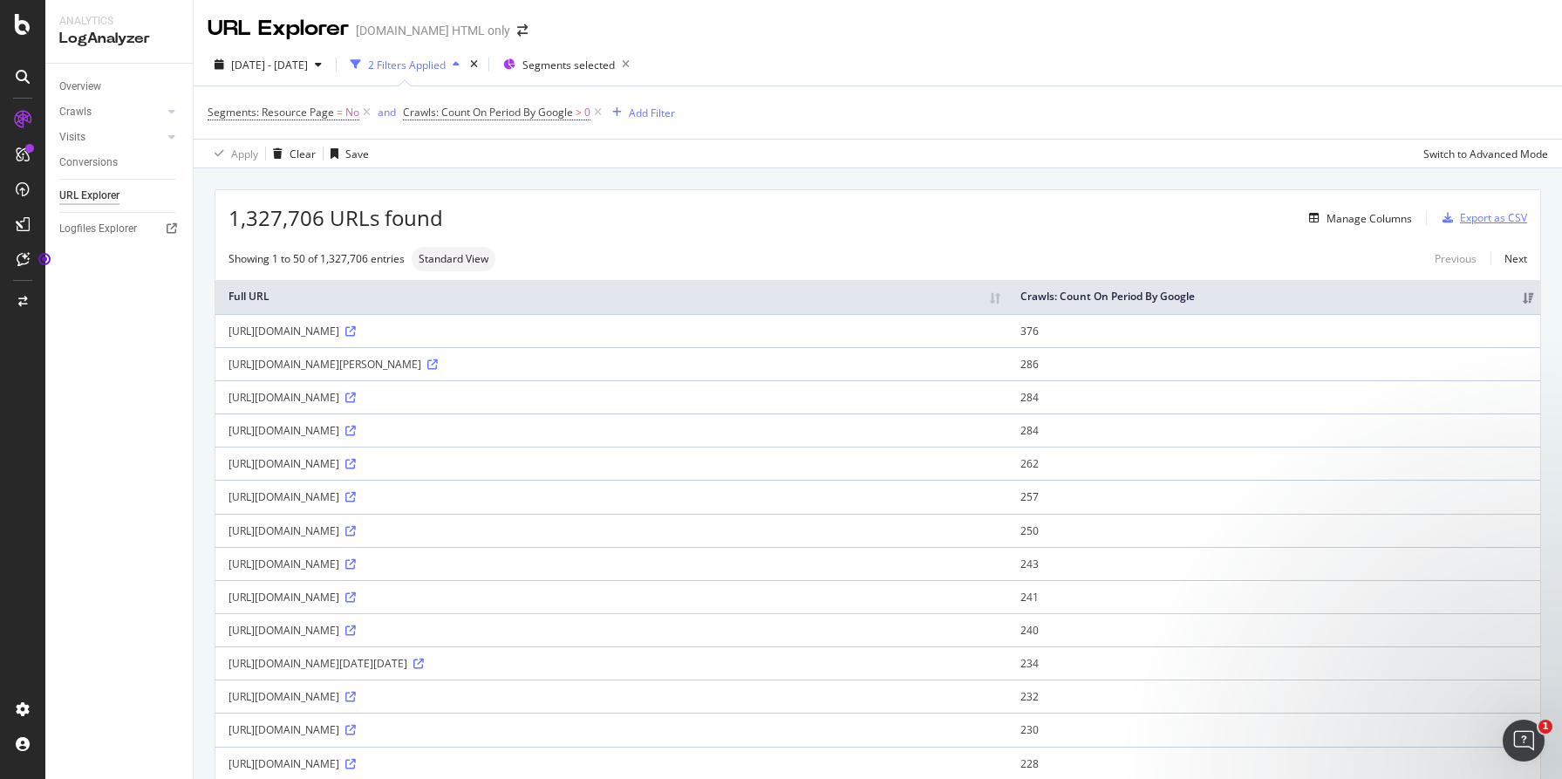
click at [1497, 215] on div "Export as CSV" at bounding box center [1493, 217] width 67 height 15
click at [1372, 218] on div "Manage Columns" at bounding box center [1369, 218] width 85 height 15
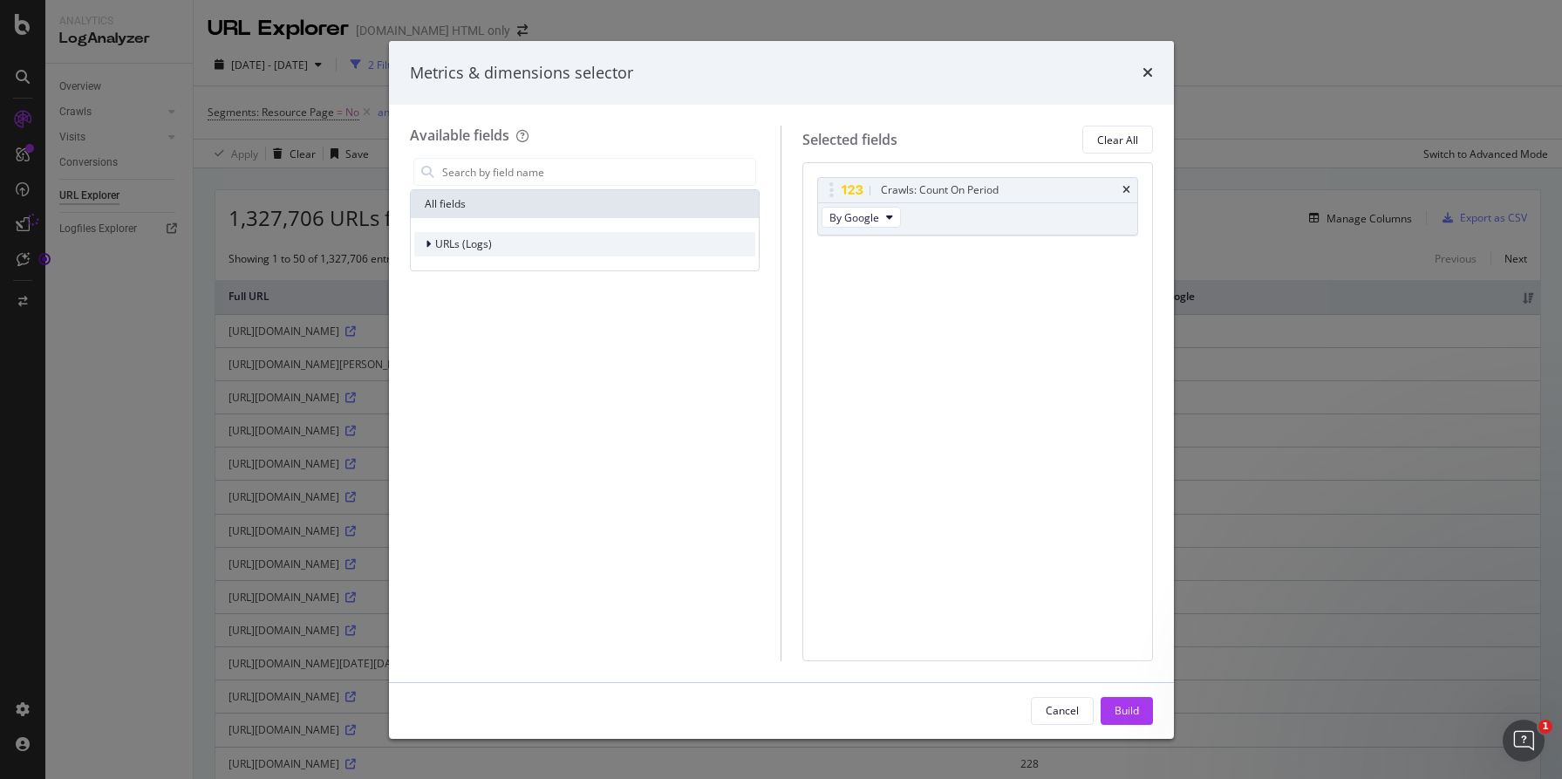
click at [420, 249] on div "URLs (Logs)" at bounding box center [453, 243] width 78 height 17
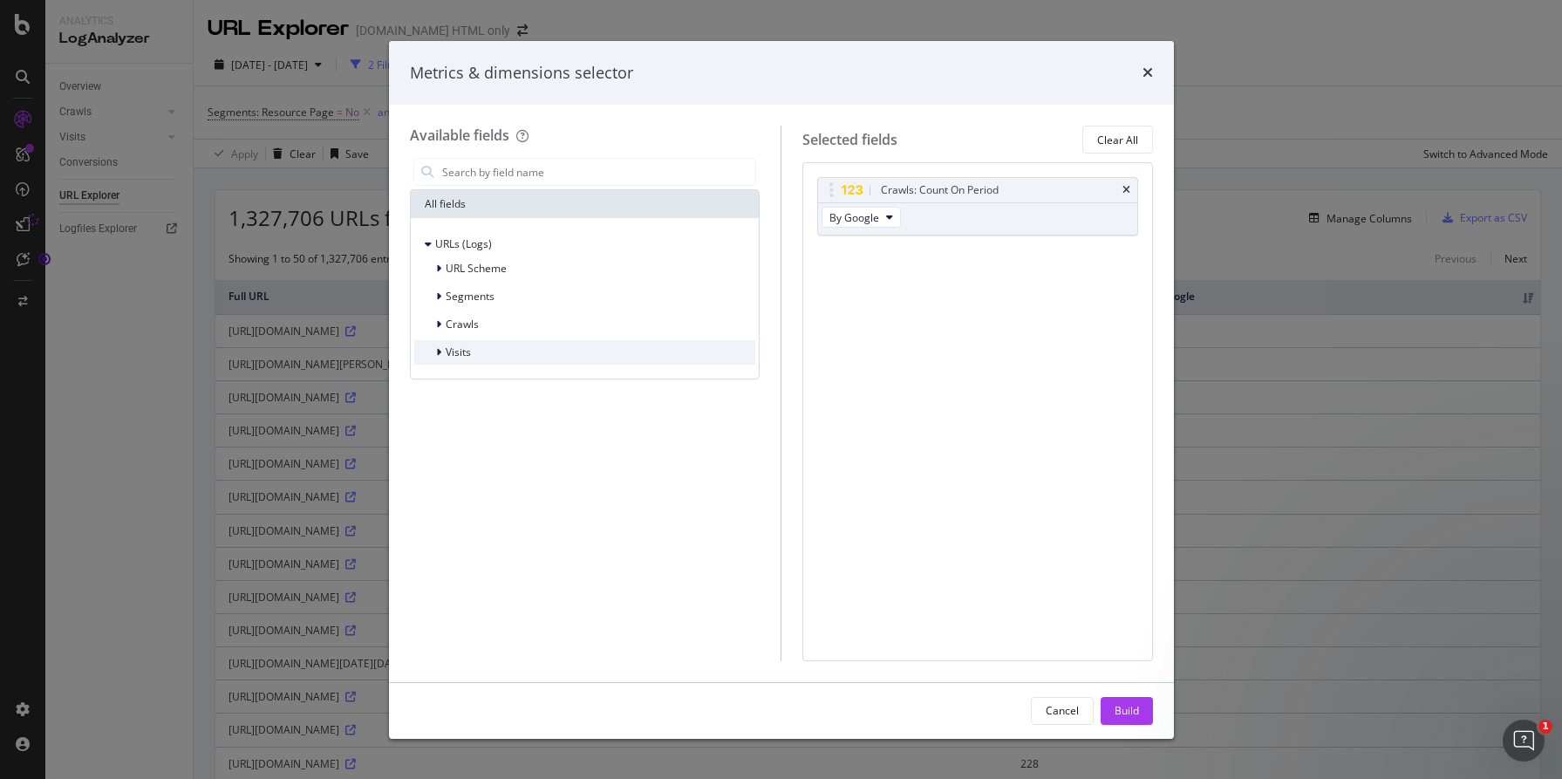
click at [441, 357] on div "modal" at bounding box center [440, 352] width 10 height 17
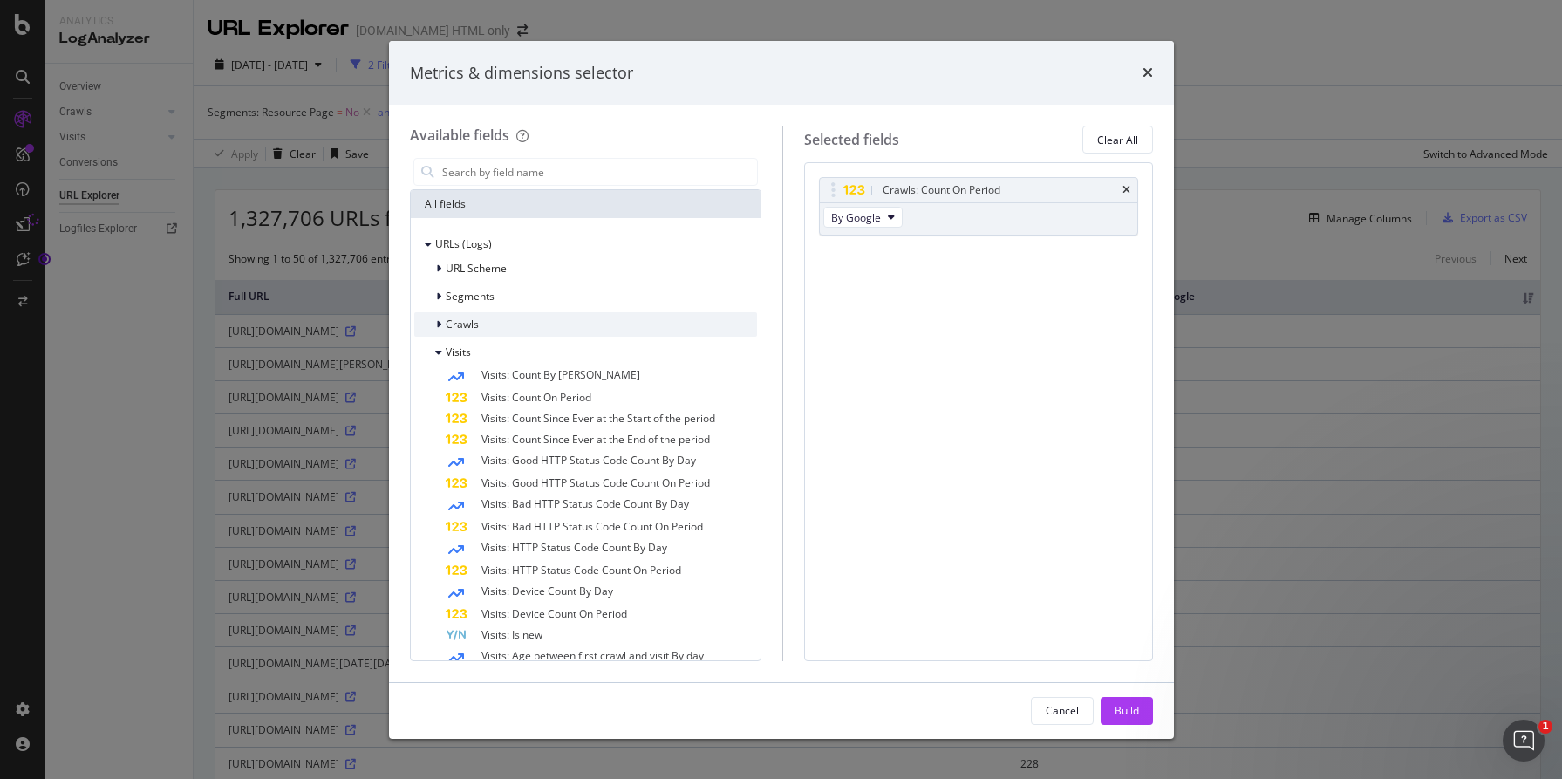
click at [440, 324] on div "modal" at bounding box center [440, 324] width 10 height 17
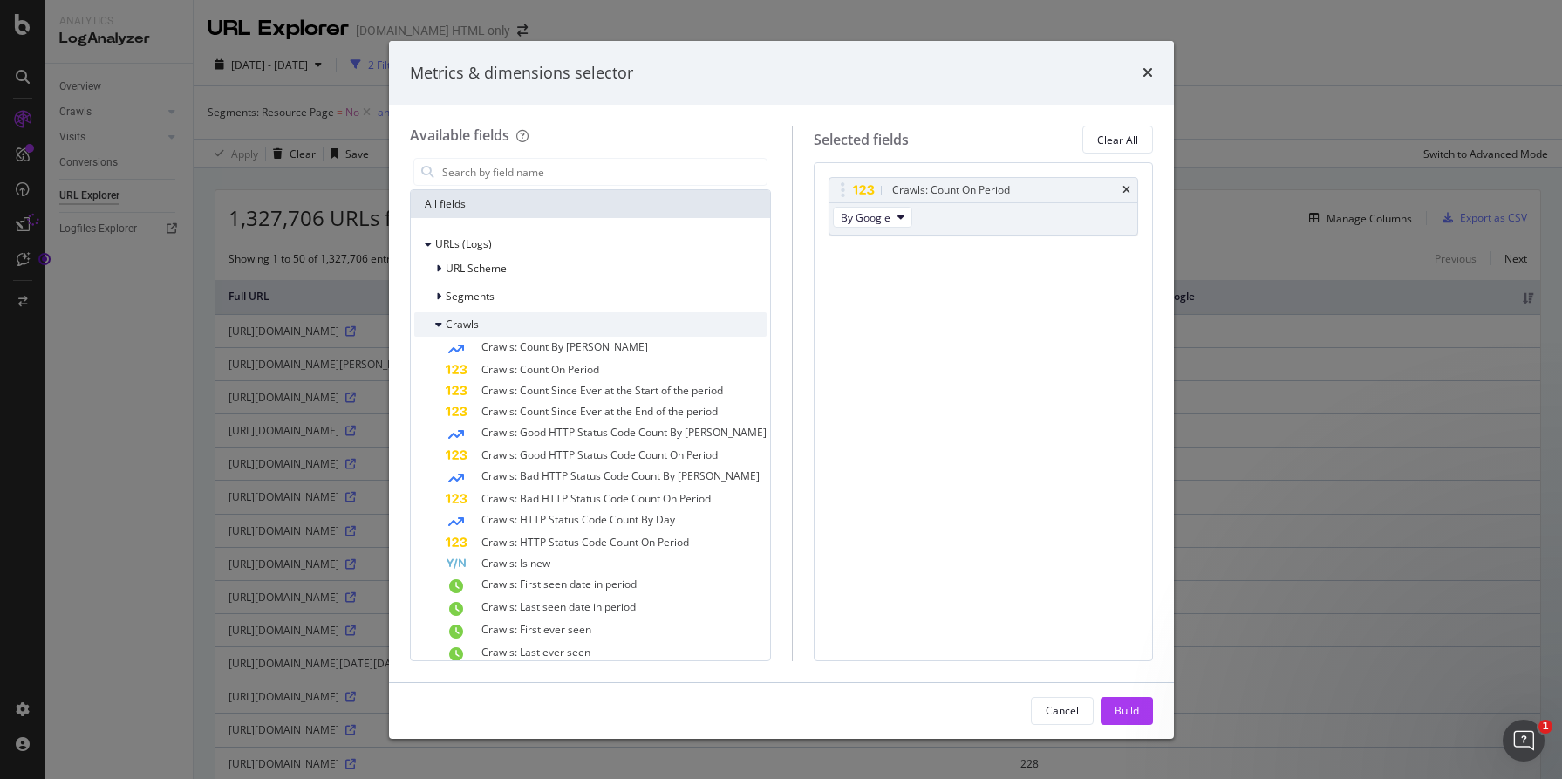
click at [440, 324] on icon "modal" at bounding box center [438, 324] width 7 height 10
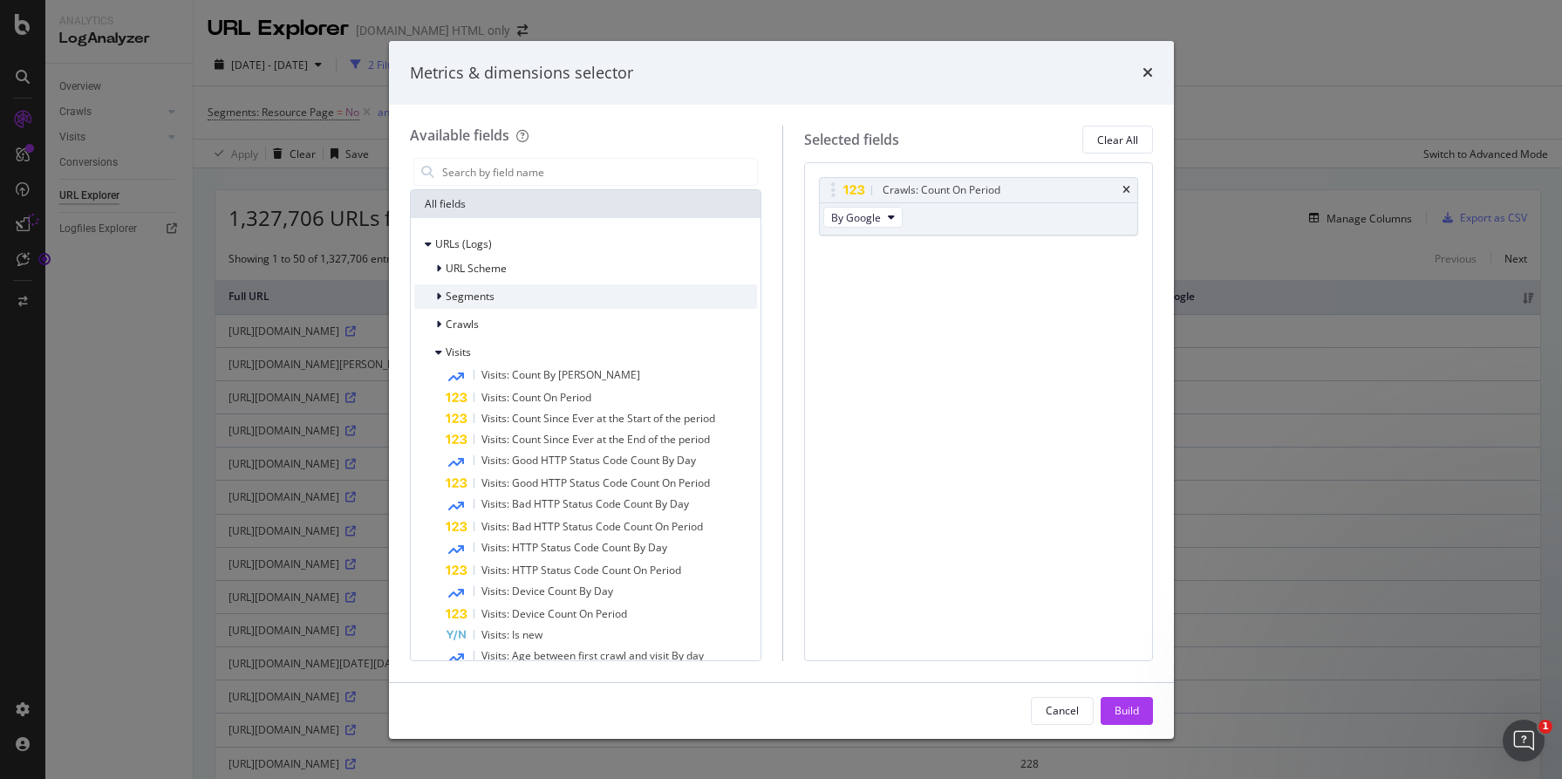
click at [440, 304] on div "modal" at bounding box center [440, 296] width 10 height 17
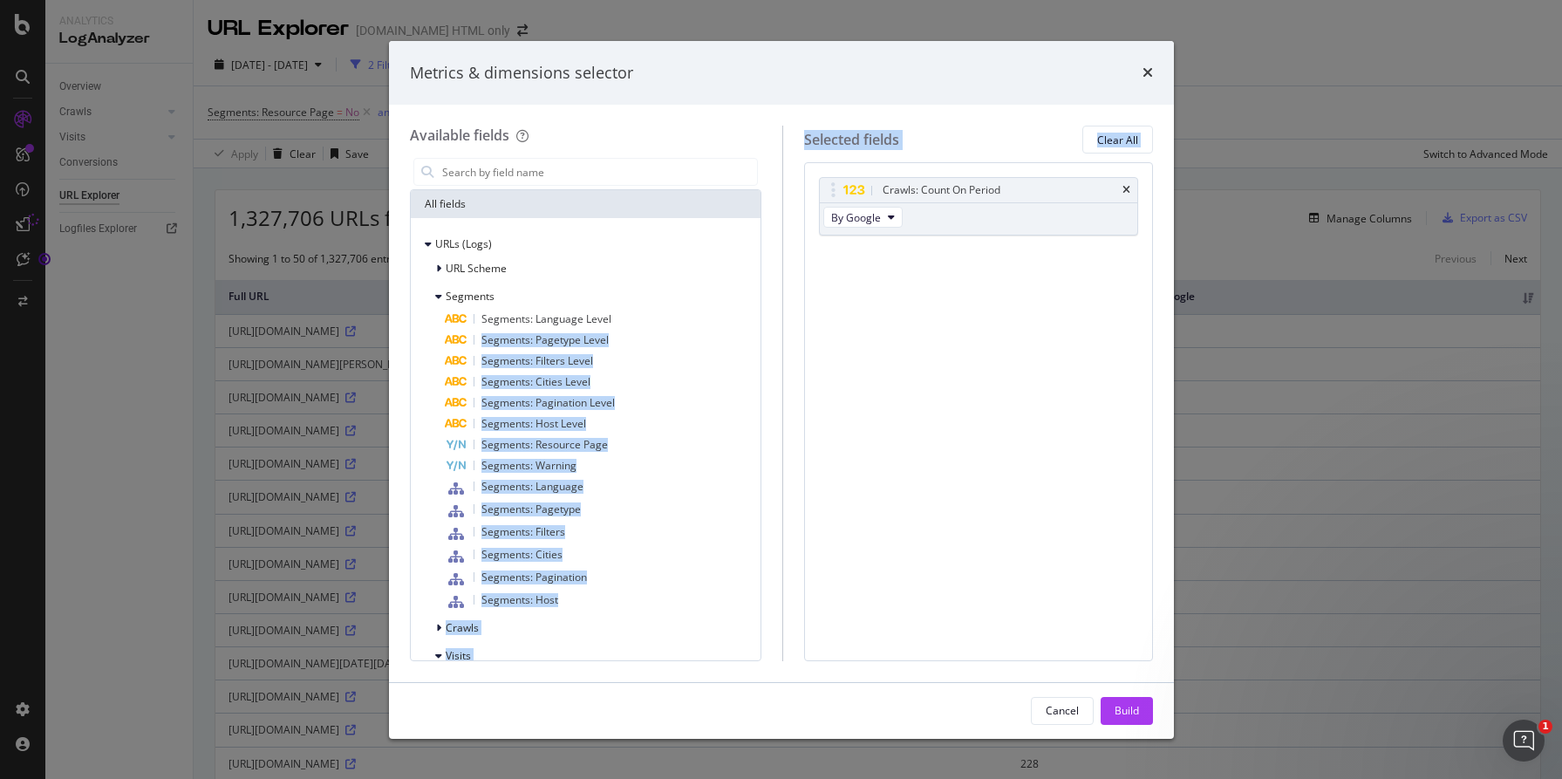
drag, startPoint x: 467, startPoint y: 334, endPoint x: 930, endPoint y: 381, distance: 464.6
click at [930, 381] on div "Available fields All fields URLs (Logs) URL Scheme Segments Segments: Language …" at bounding box center [781, 393] width 743 height 535
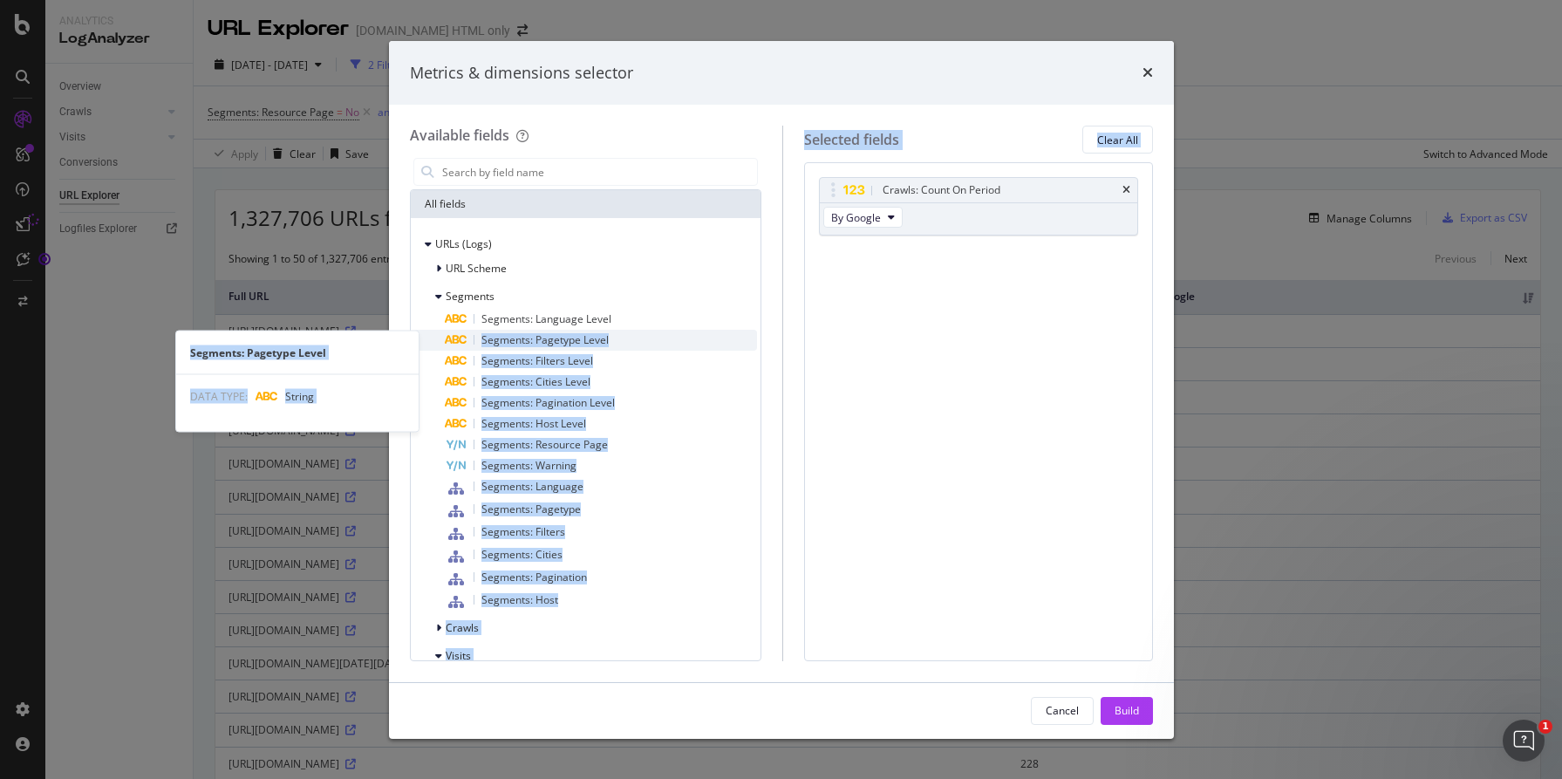
click at [517, 339] on span "Segments: Pagetype Level" at bounding box center [544, 339] width 127 height 15
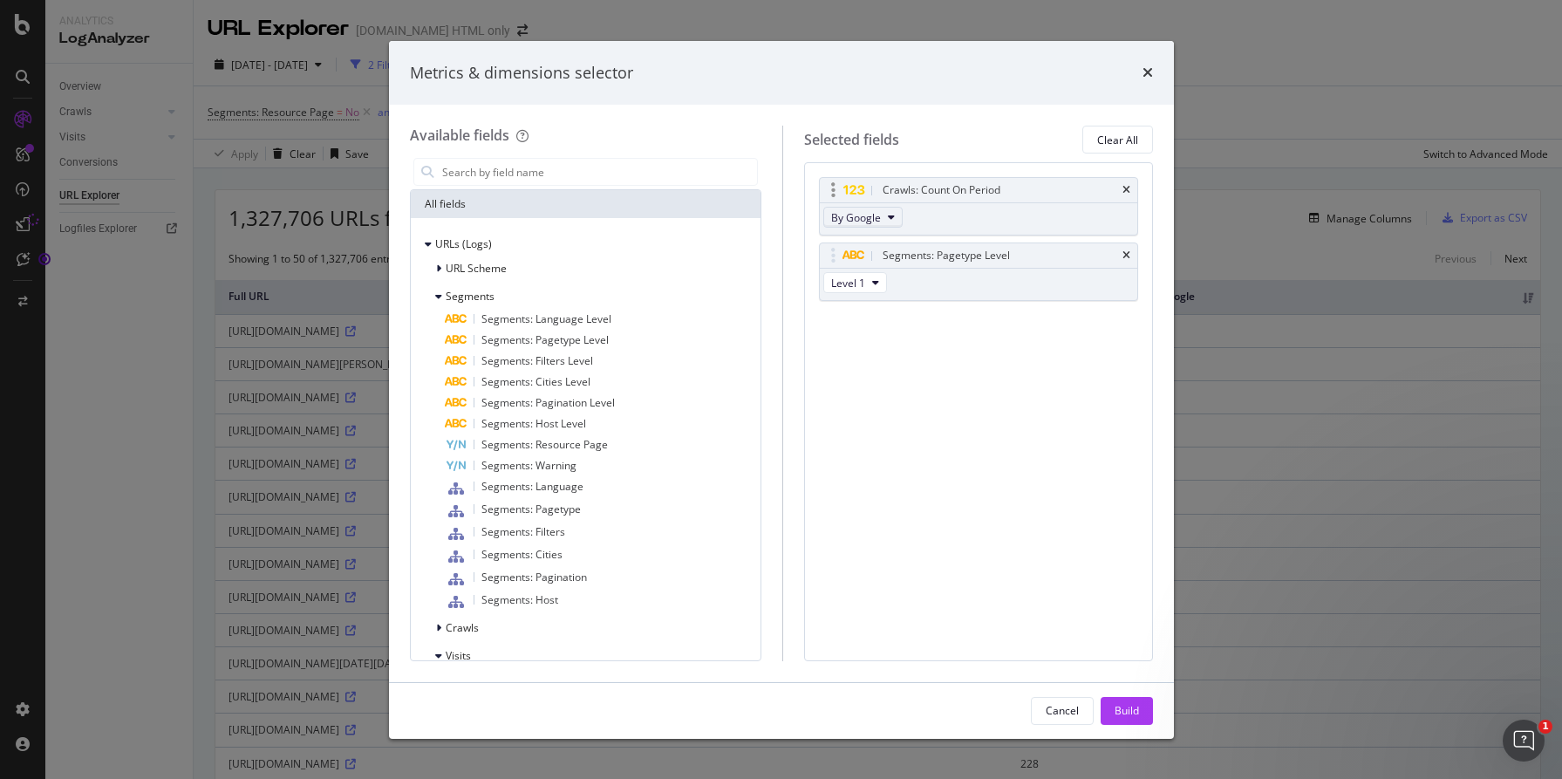
click at [890, 215] on icon "modal" at bounding box center [891, 217] width 7 height 10
click at [1063, 330] on div "Crawls: Count On Period By Google Segments: Pagetype Level Level 1 You can use …" at bounding box center [978, 257] width 319 height 161
click at [872, 277] on icon "modal" at bounding box center [875, 282] width 7 height 10
click at [948, 358] on div "Crawls: Count On Period By Google Segments: Pagetype Level Level 1 You can use …" at bounding box center [978, 411] width 349 height 498
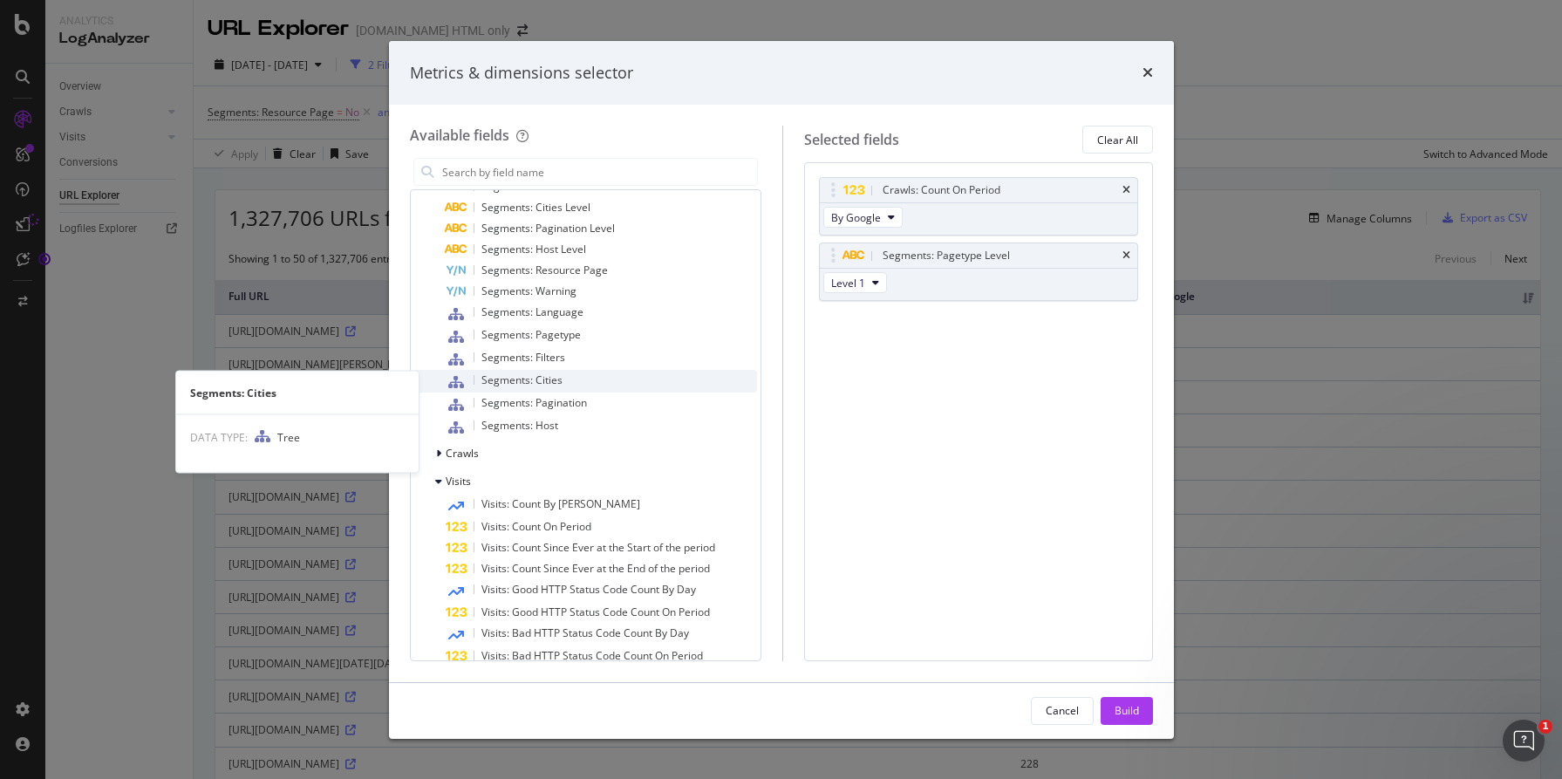
scroll to position [179, 0]
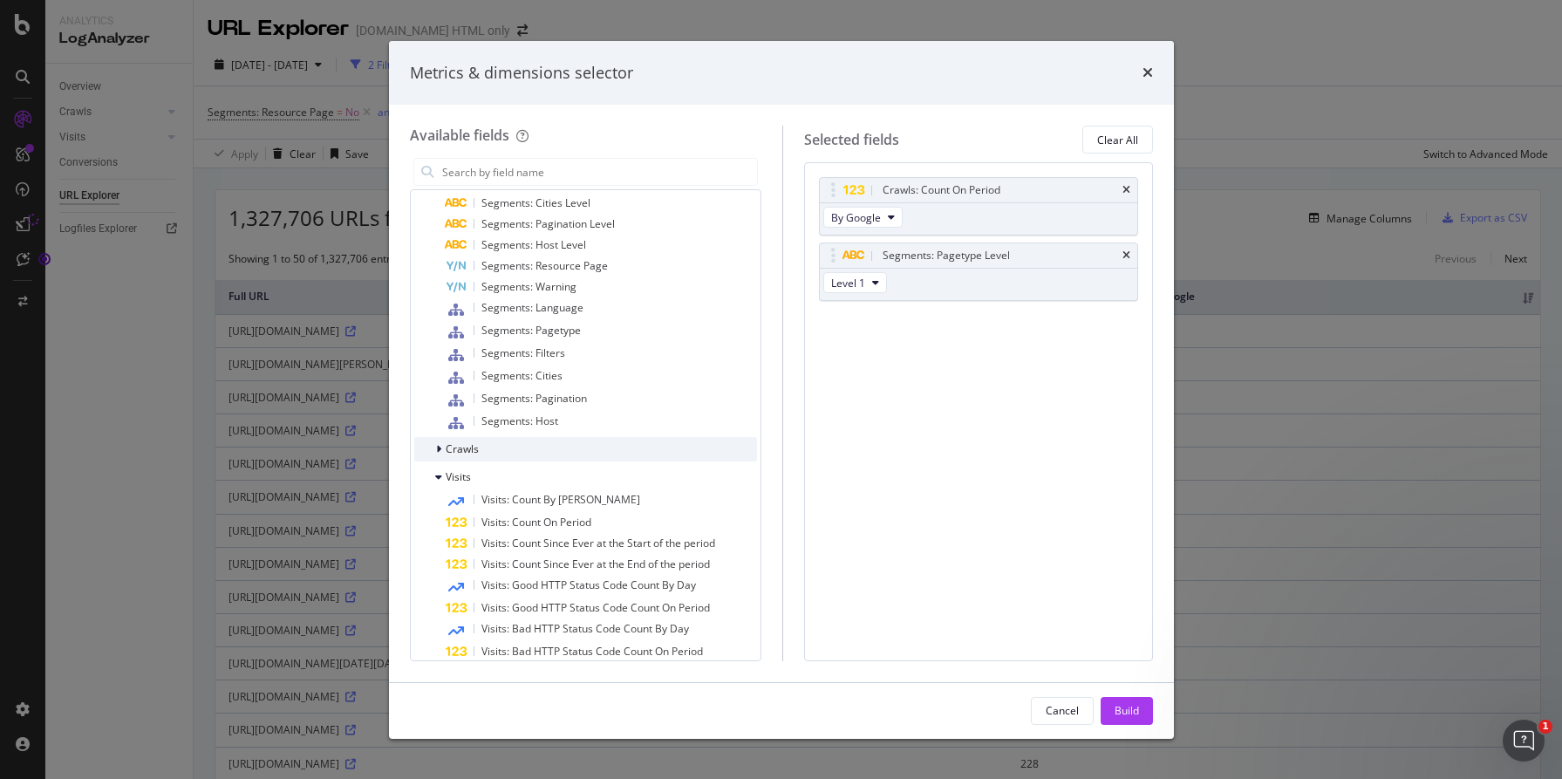
click at [441, 447] on div "modal" at bounding box center [440, 448] width 10 height 17
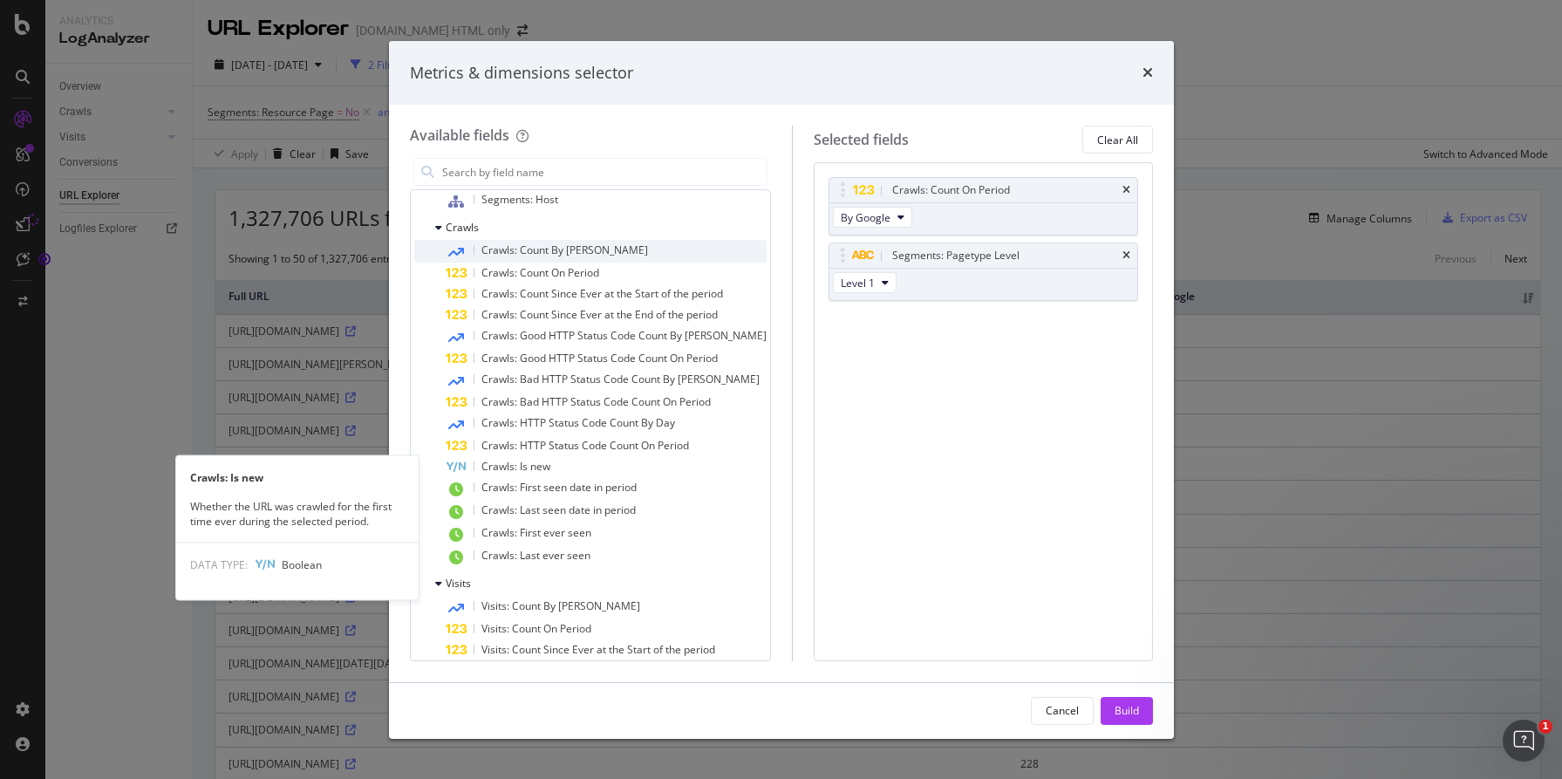
scroll to position [402, 0]
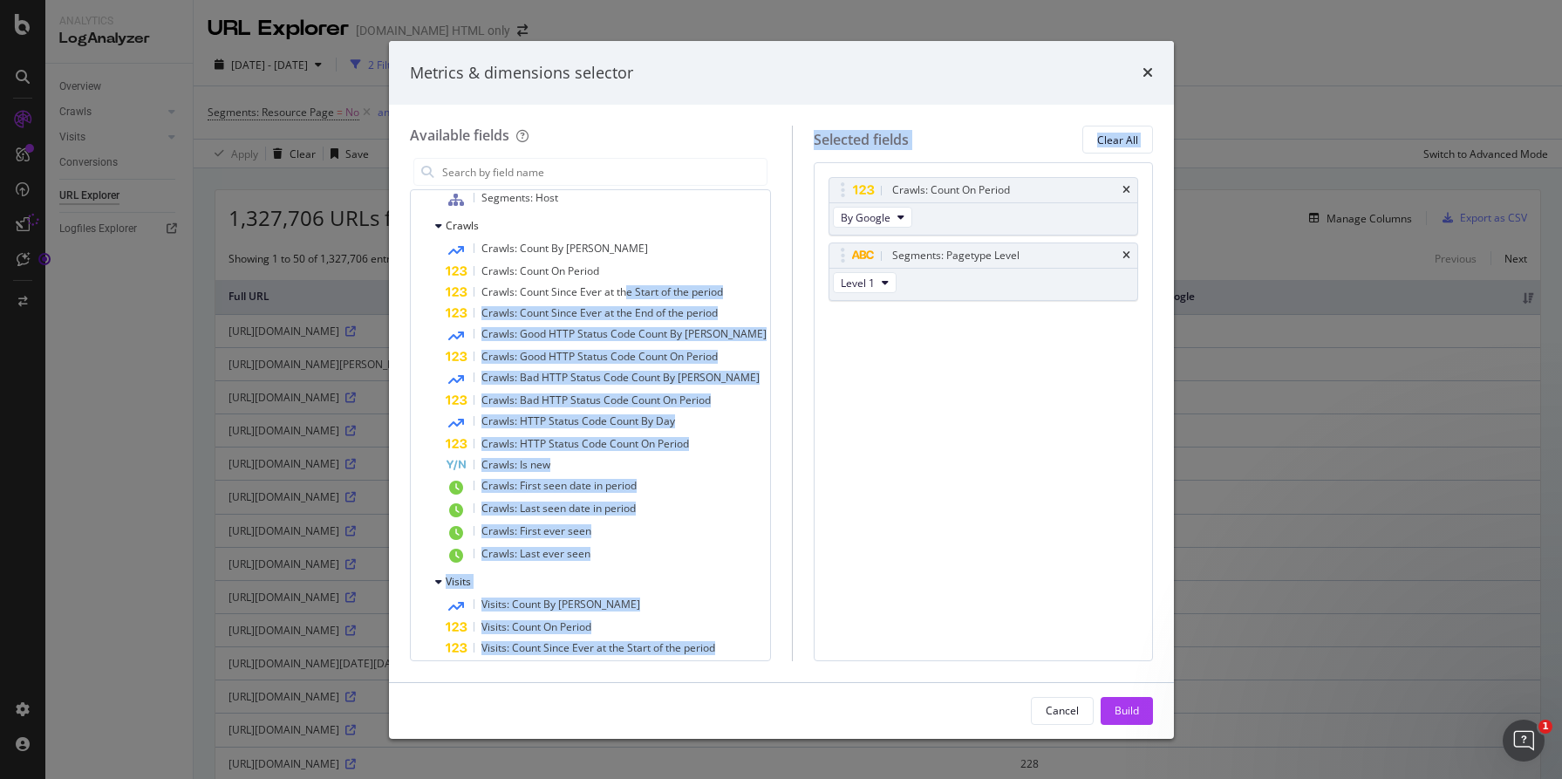
drag, startPoint x: 623, startPoint y: 294, endPoint x: 896, endPoint y: 371, distance: 283.6
click at [896, 371] on div "Available fields All fields URLs (Logs) URL Scheme Segments Segments: Language …" at bounding box center [781, 393] width 743 height 535
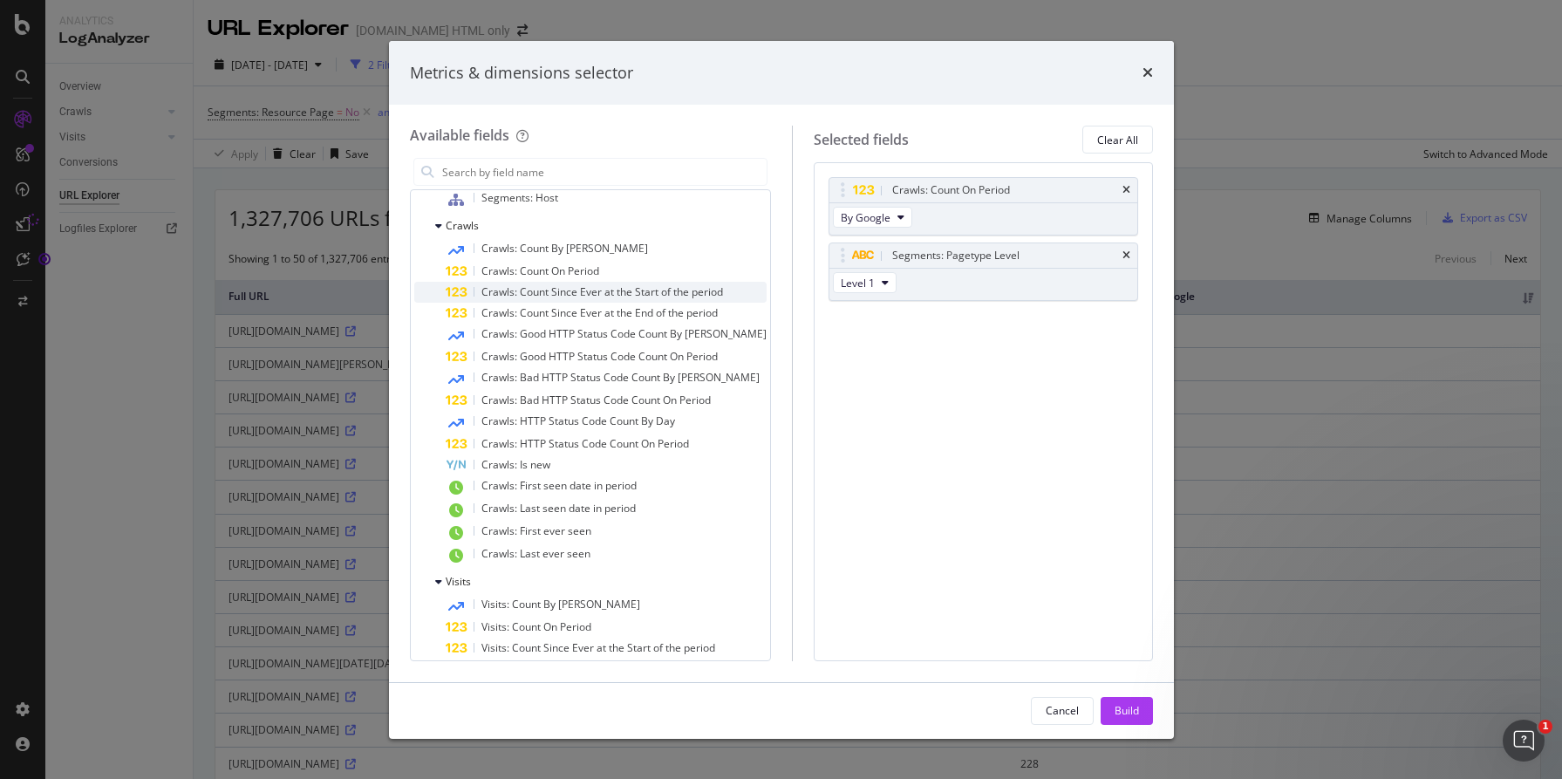
click at [560, 287] on span "Crawls: Count Since Ever at the Start of the period" at bounding box center [602, 291] width 242 height 15
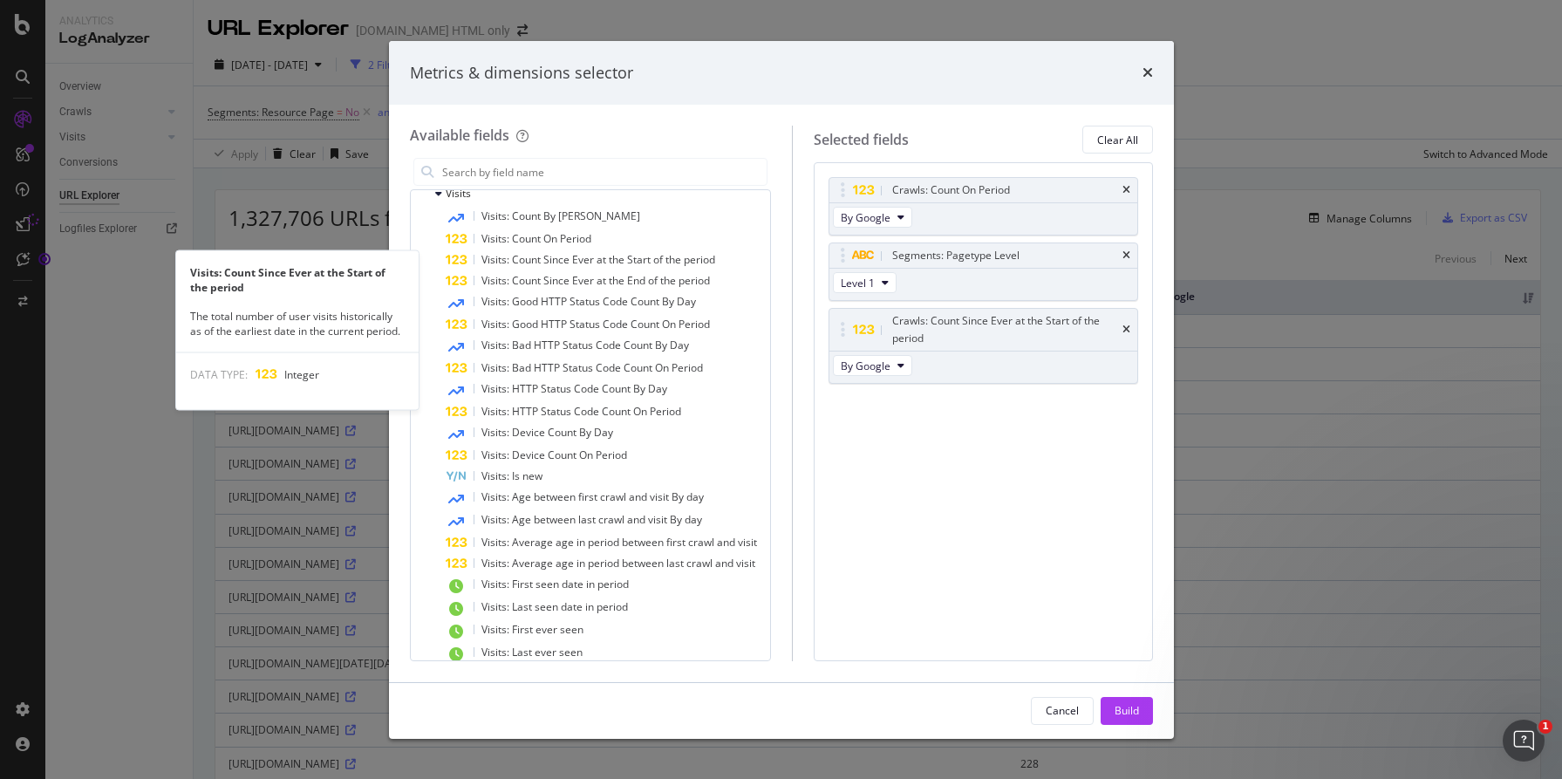
scroll to position [808, 0]
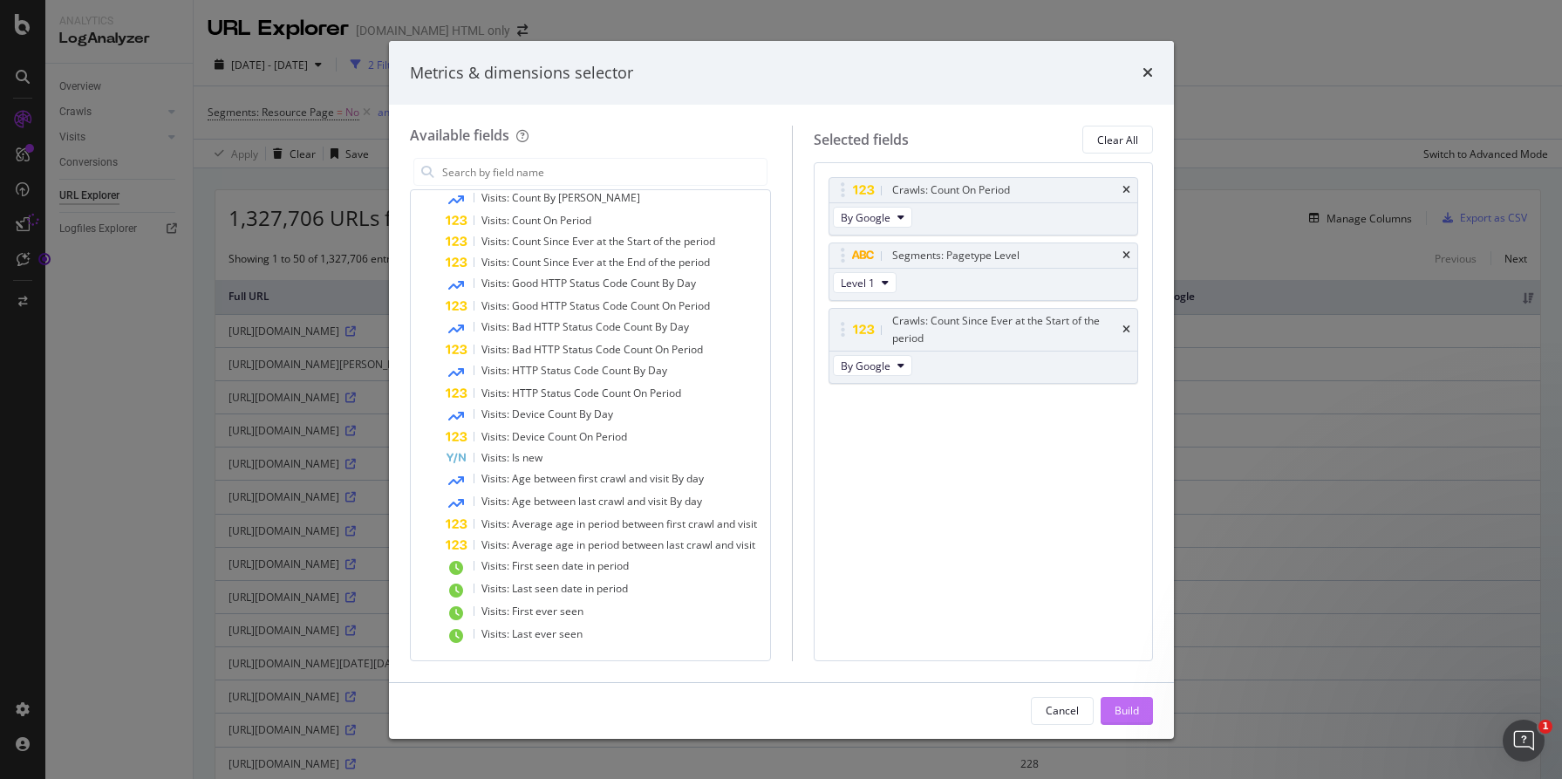
click at [1129, 706] on div "Build" at bounding box center [1127, 710] width 24 height 15
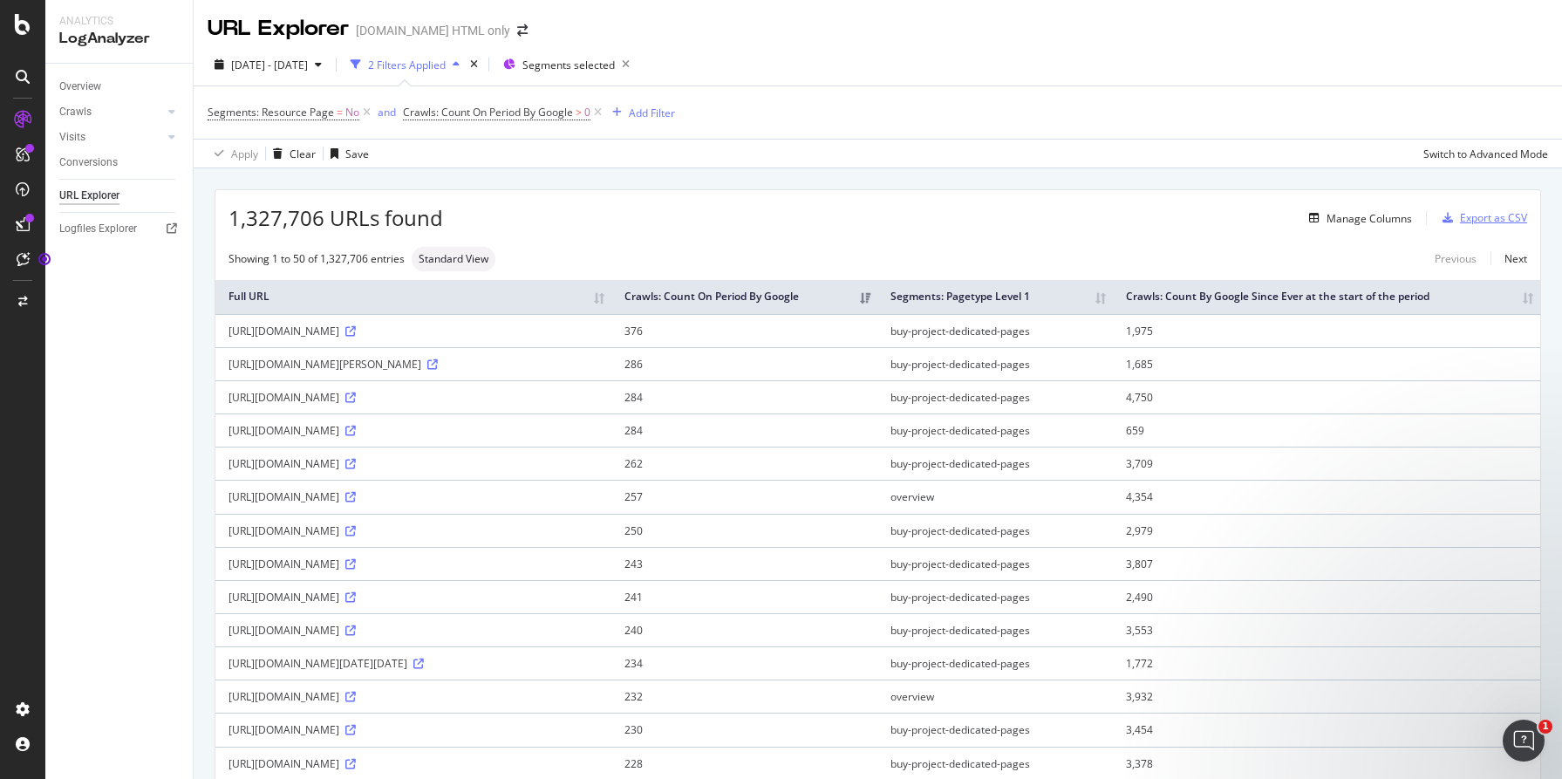
click at [1494, 219] on div "Export as CSV" at bounding box center [1493, 217] width 67 height 15
click at [1494, 220] on div "Export as CSV" at bounding box center [1493, 217] width 67 height 15
click at [1516, 219] on div "Export as CSV" at bounding box center [1493, 217] width 67 height 15
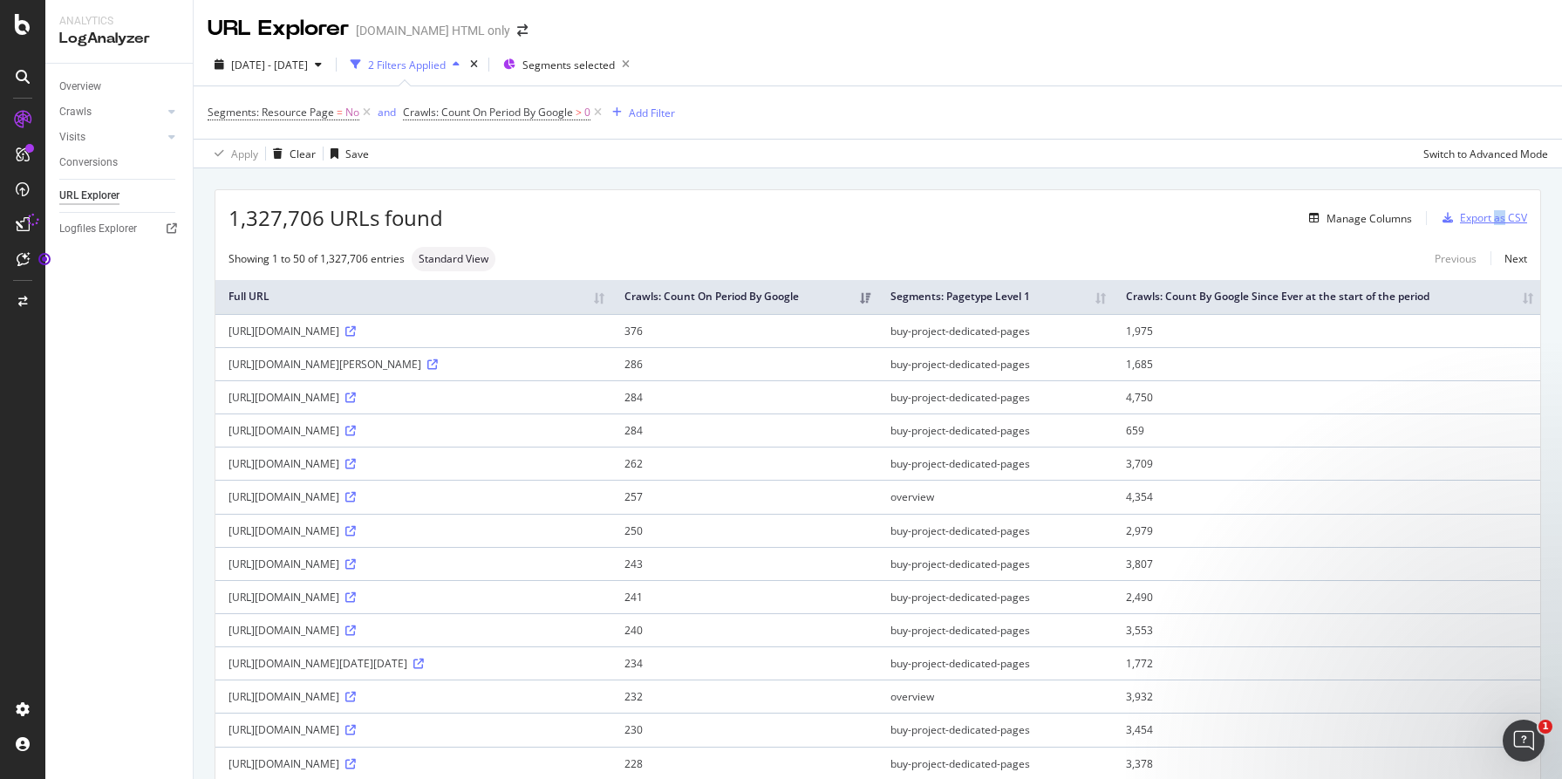
click at [1516, 219] on div "Export as CSV" at bounding box center [1493, 217] width 67 height 15
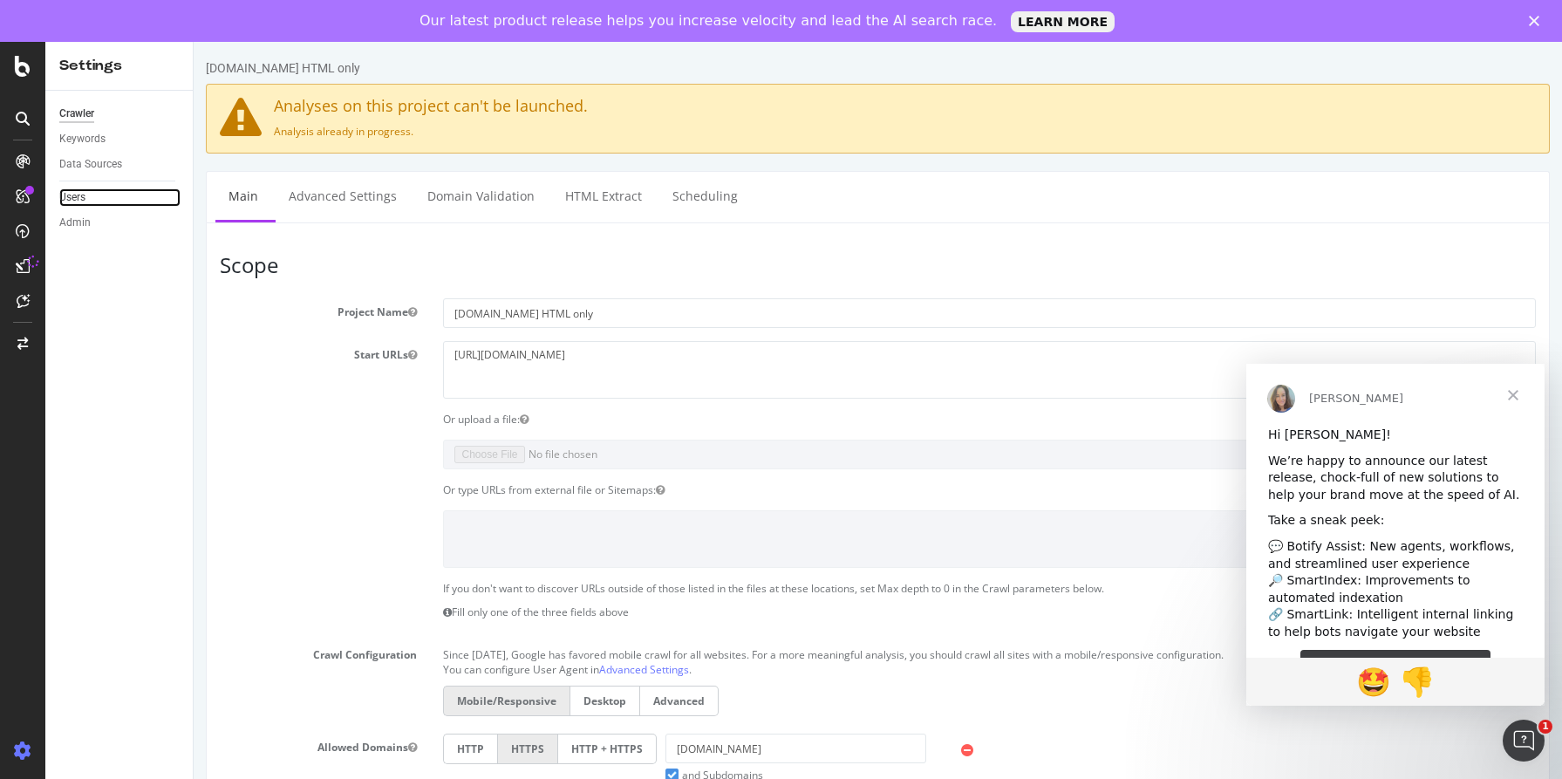
click at [103, 203] on link "Users" at bounding box center [119, 197] width 121 height 18
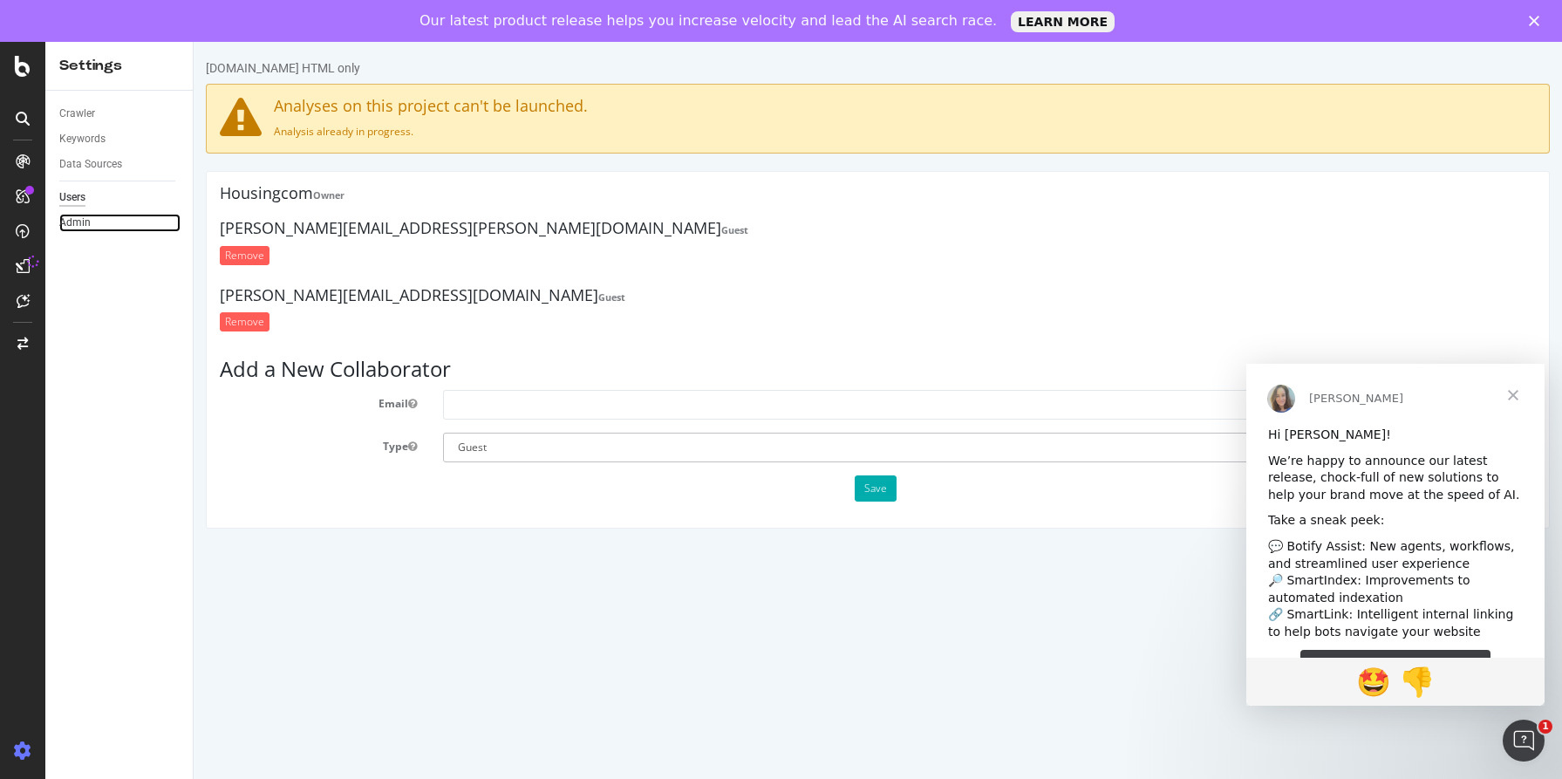
click at [110, 217] on link "Admin" at bounding box center [119, 223] width 121 height 18
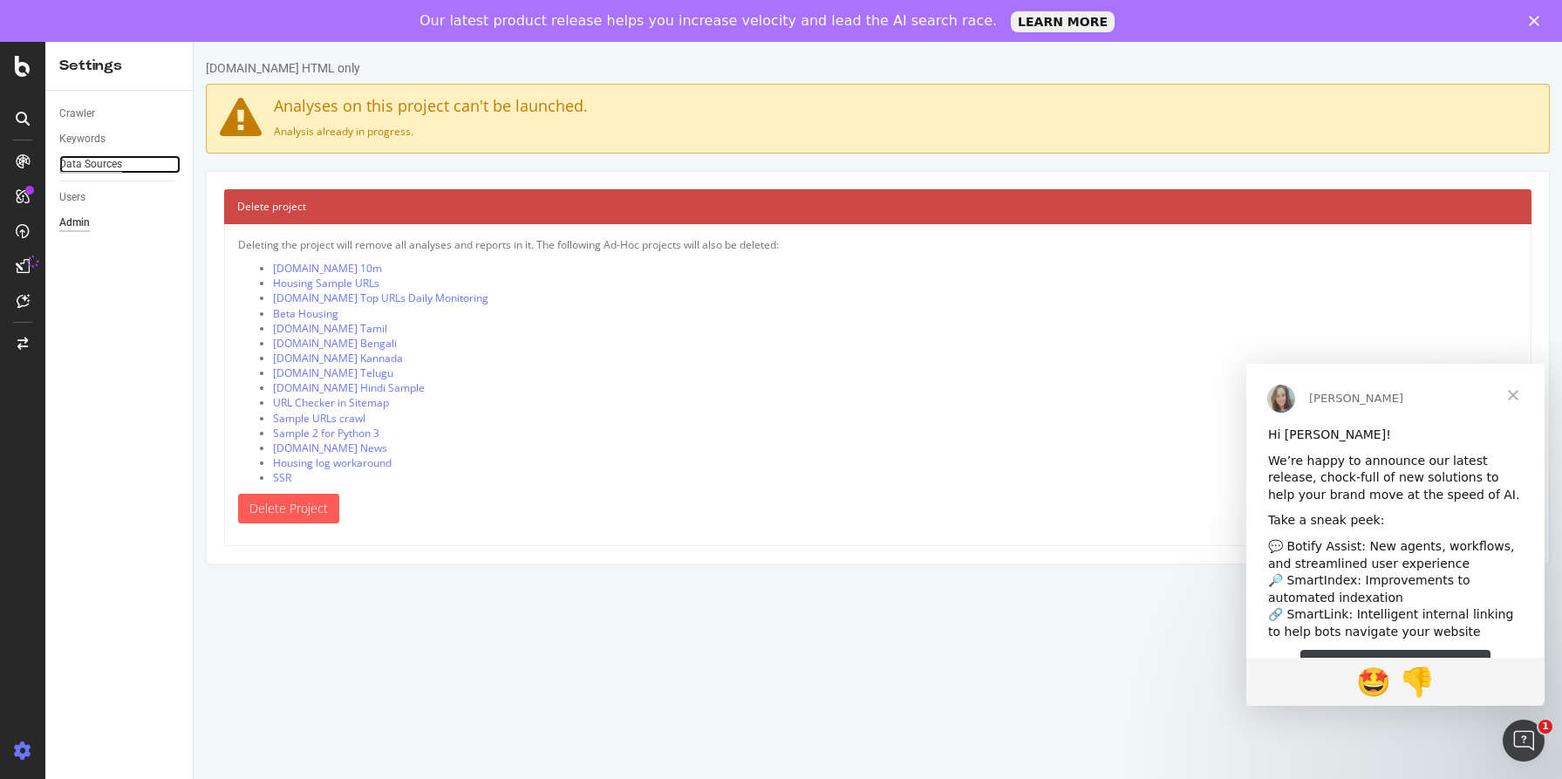
click at [113, 167] on div "Data Sources" at bounding box center [90, 164] width 63 height 18
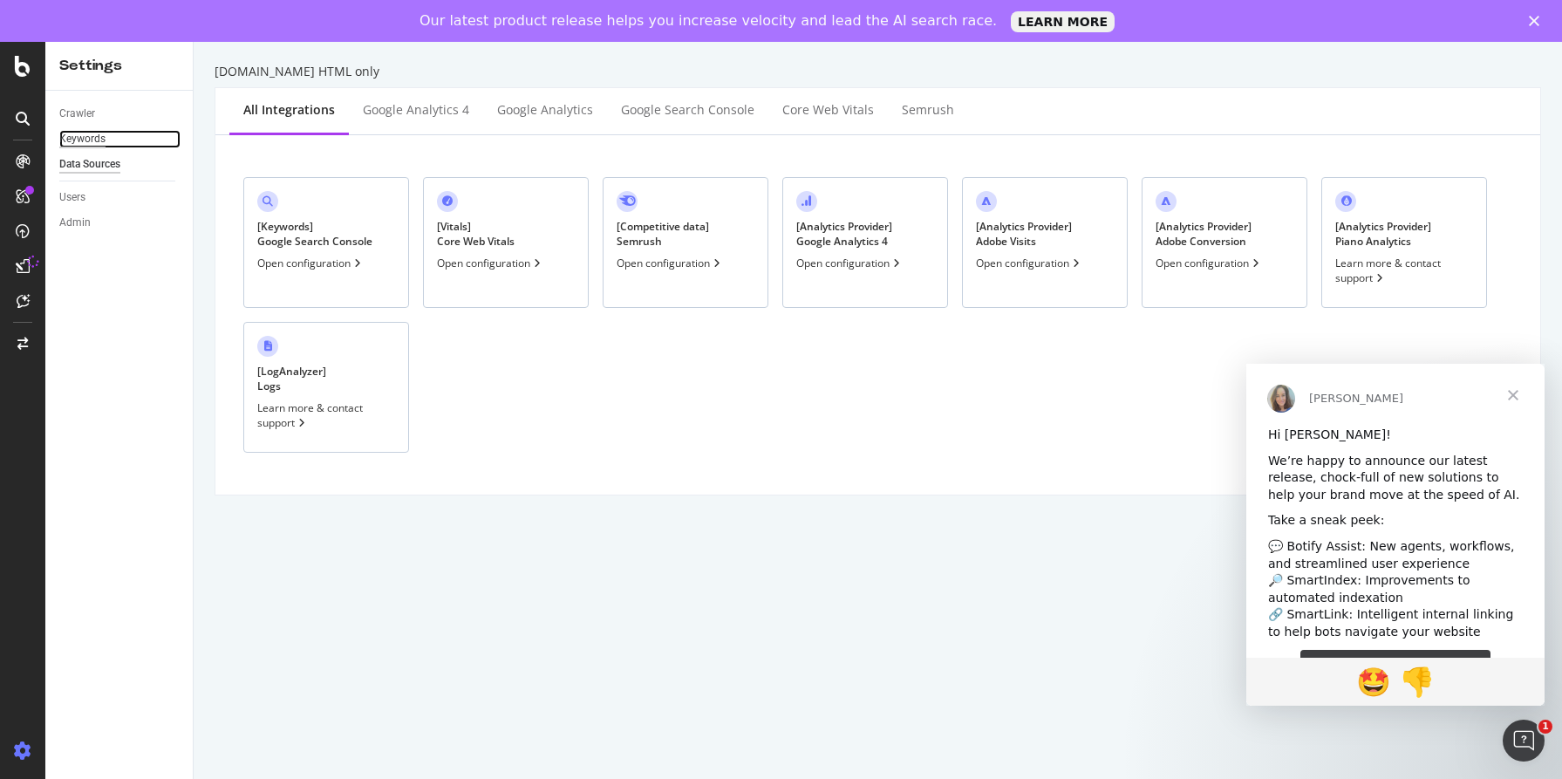
click at [100, 147] on div "Keywords" at bounding box center [82, 139] width 46 height 18
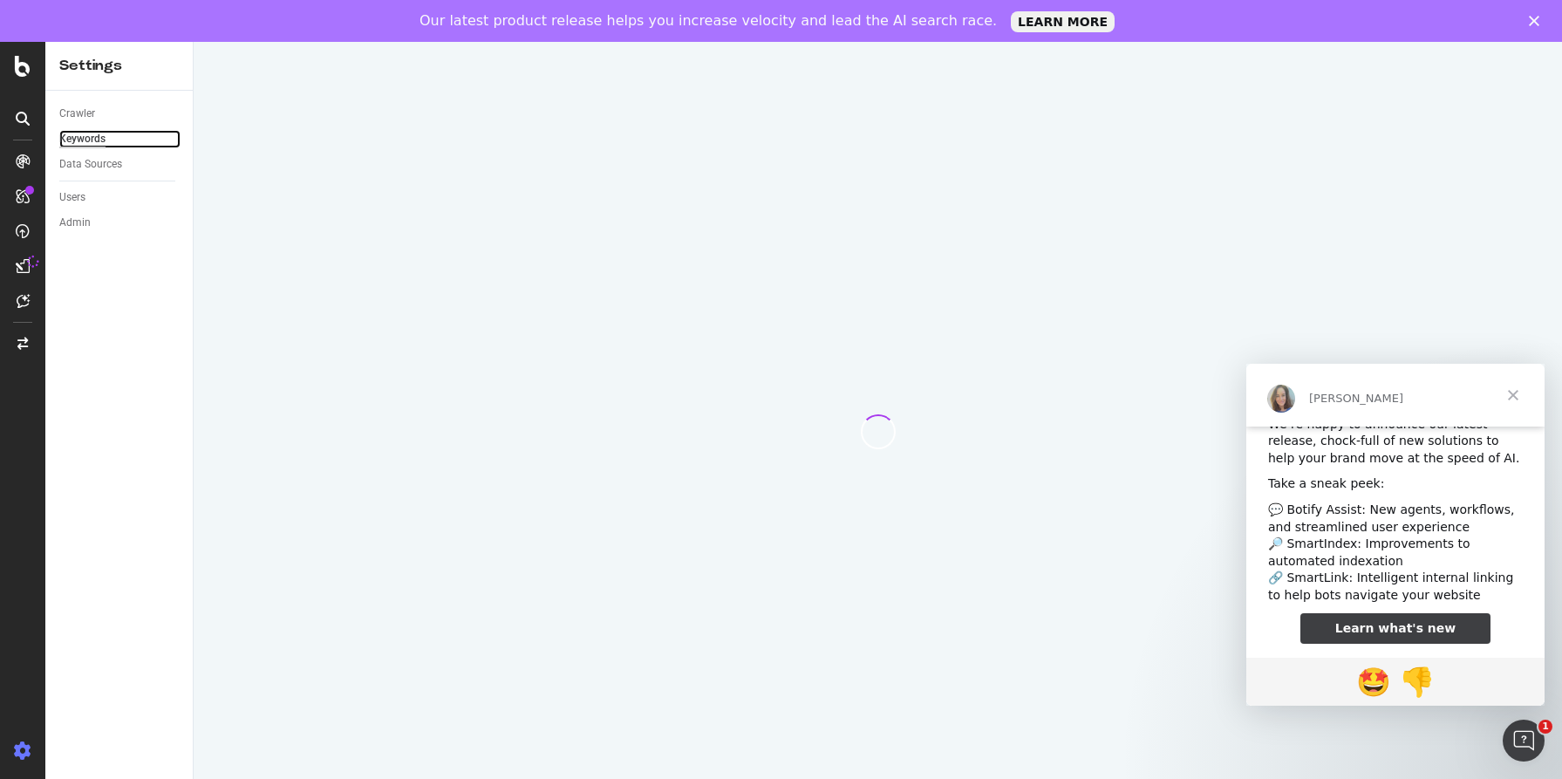
scroll to position [45, 0]
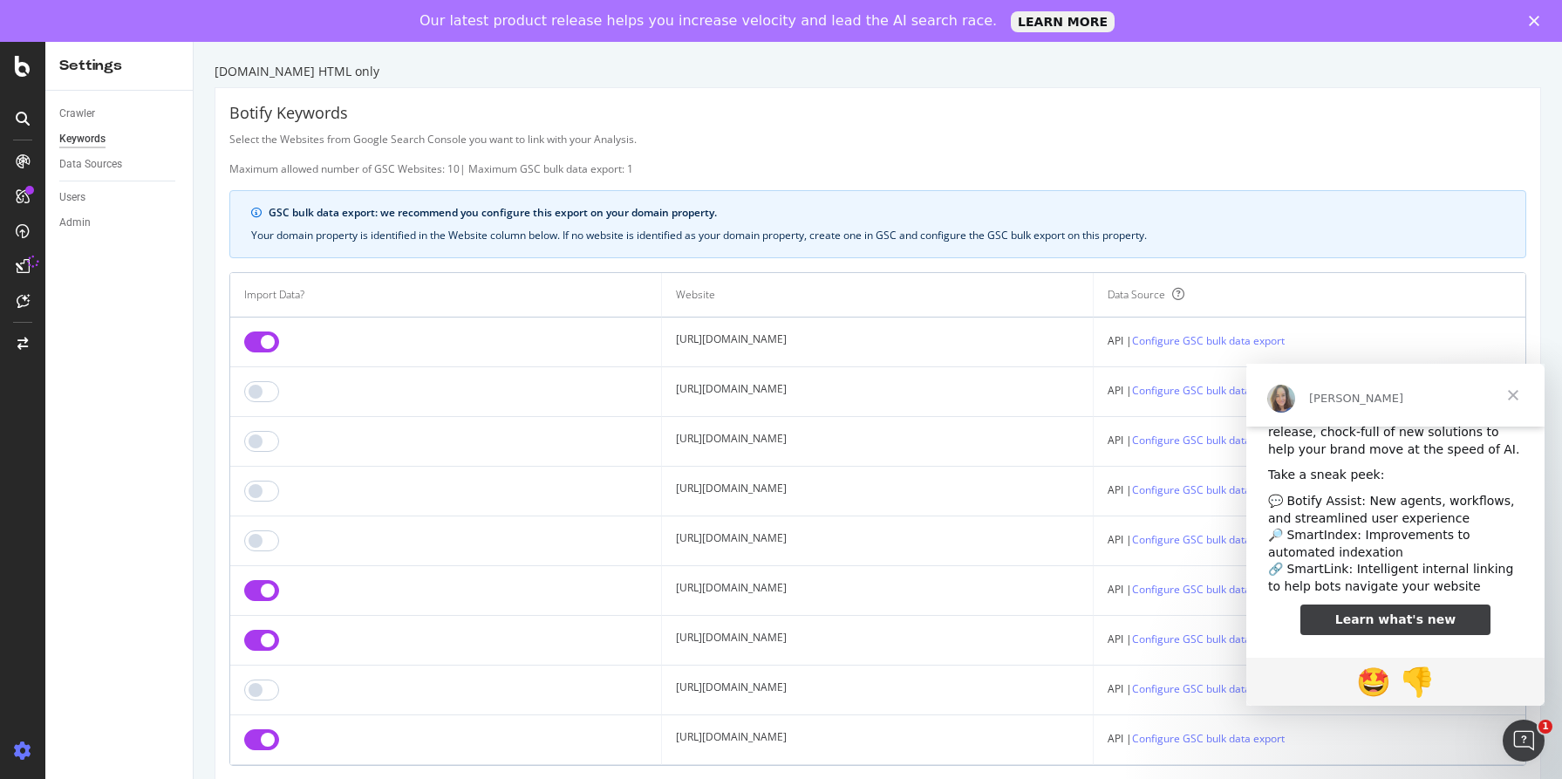
click at [1508, 393] on span "Close" at bounding box center [1513, 395] width 63 height 63
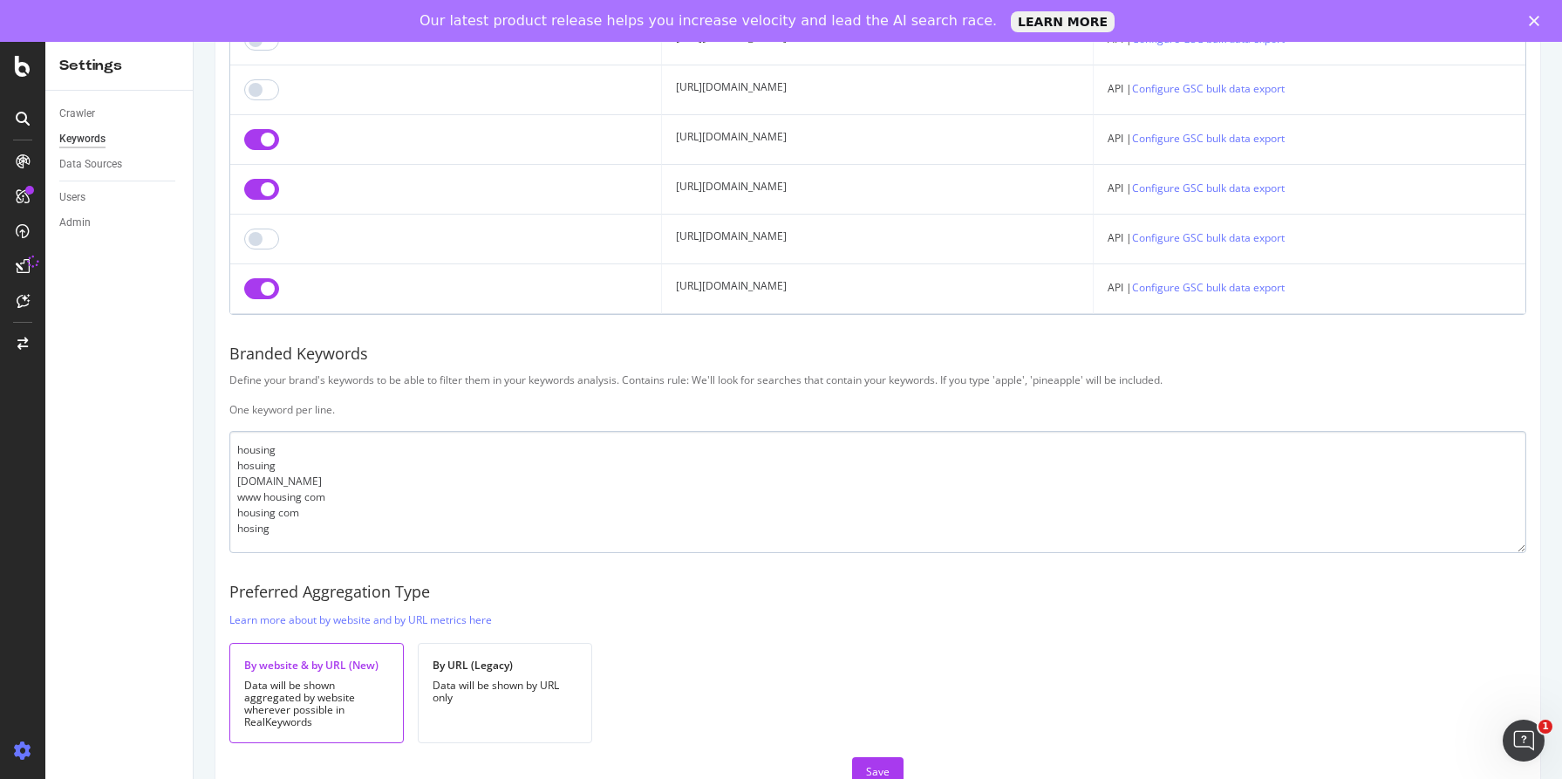
scroll to position [0, 0]
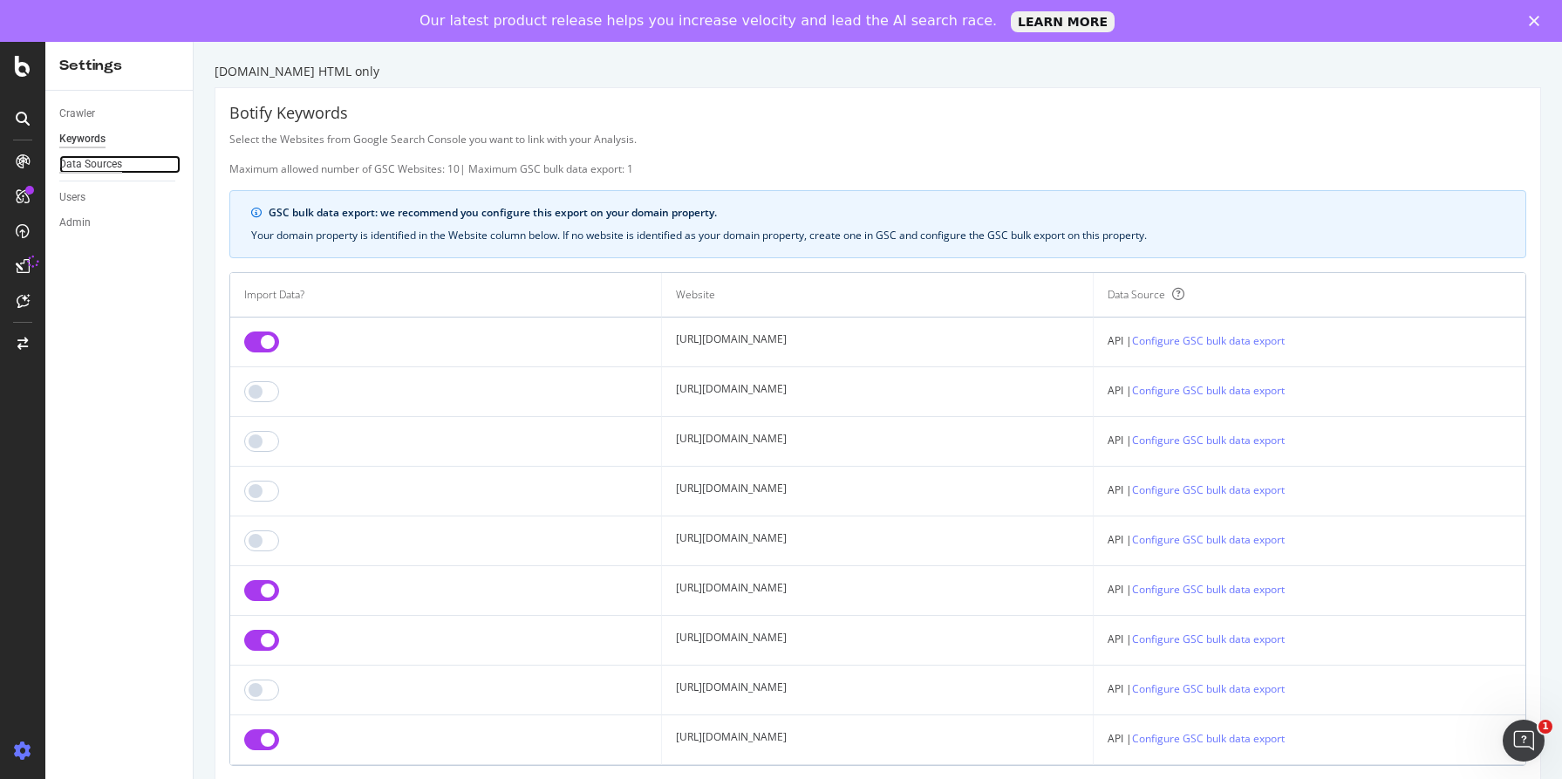
click at [95, 170] on div "Data Sources" at bounding box center [90, 164] width 63 height 18
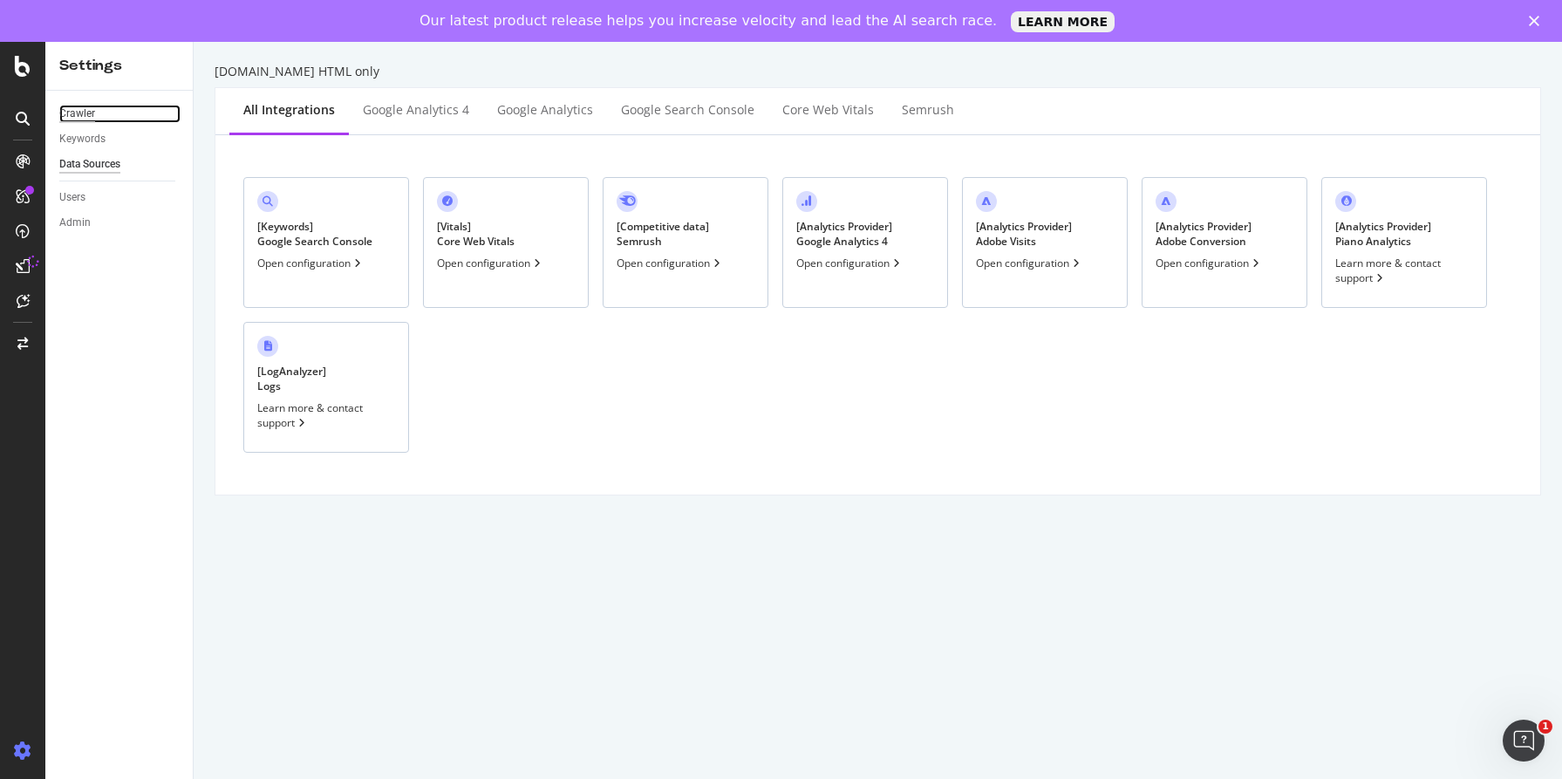
click at [77, 118] on div "Crawler" at bounding box center [77, 114] width 36 height 18
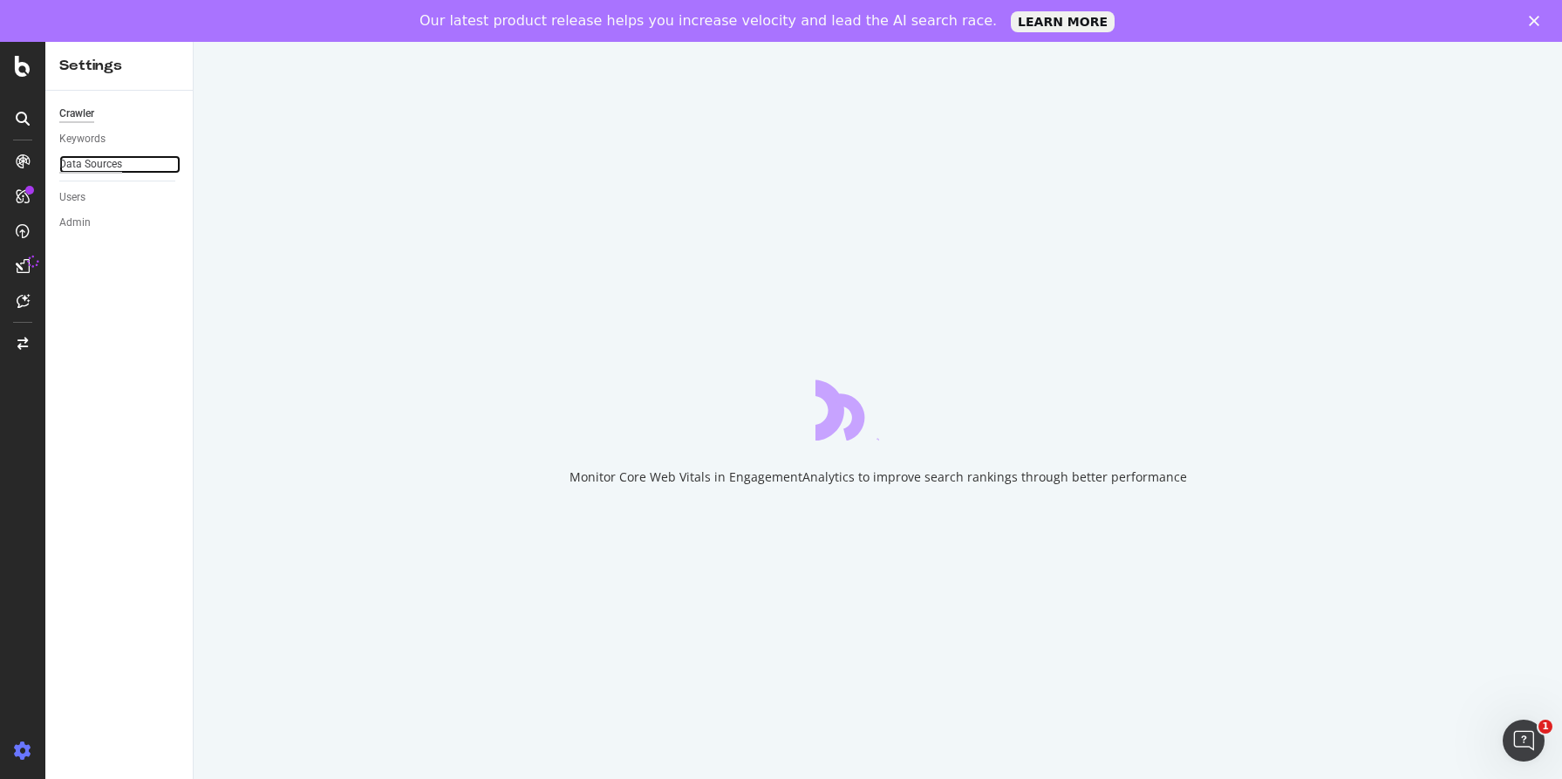
click at [96, 167] on div "Data Sources" at bounding box center [90, 164] width 63 height 18
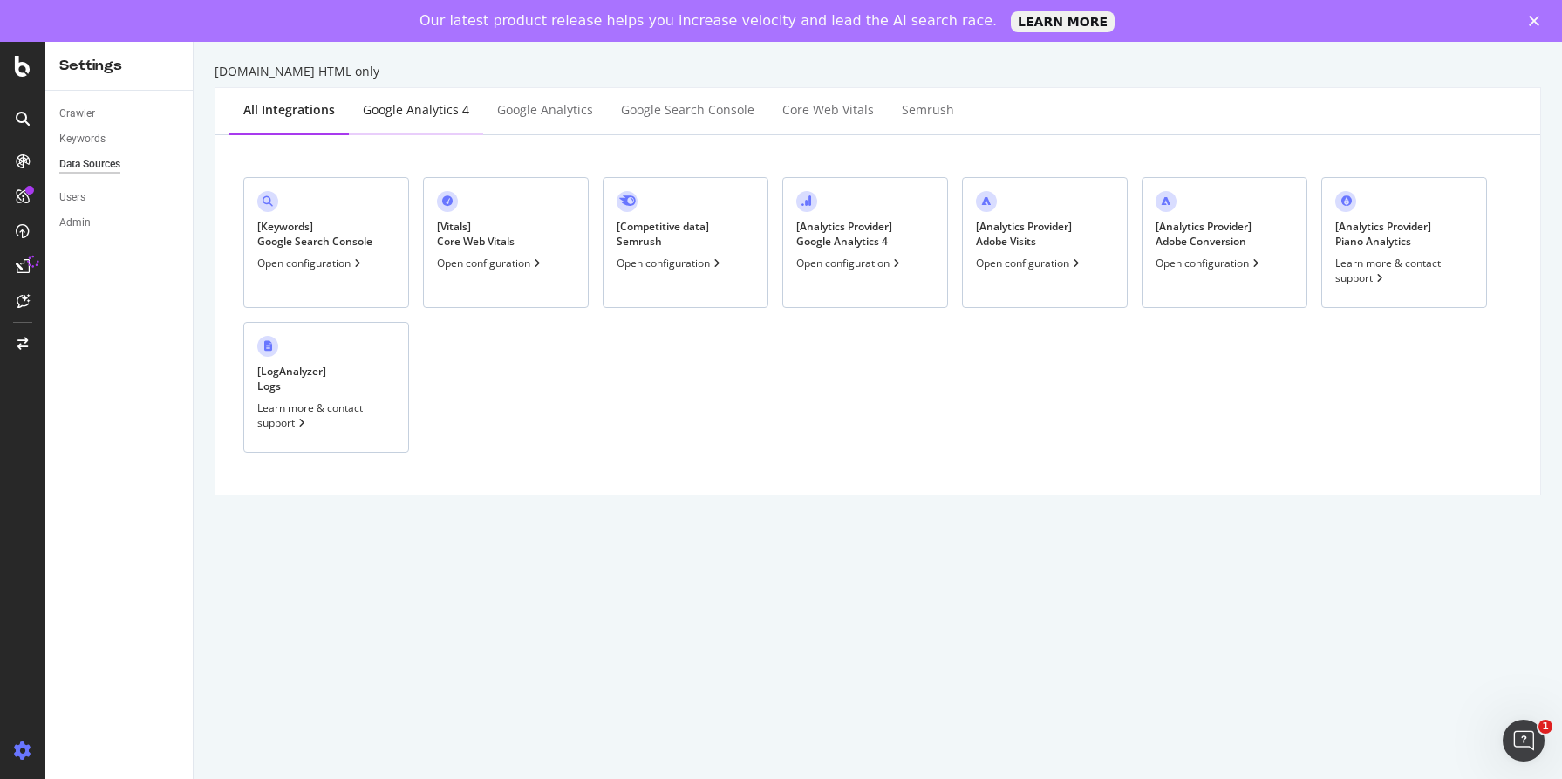
click at [435, 120] on div "Google Analytics 4" at bounding box center [416, 111] width 134 height 48
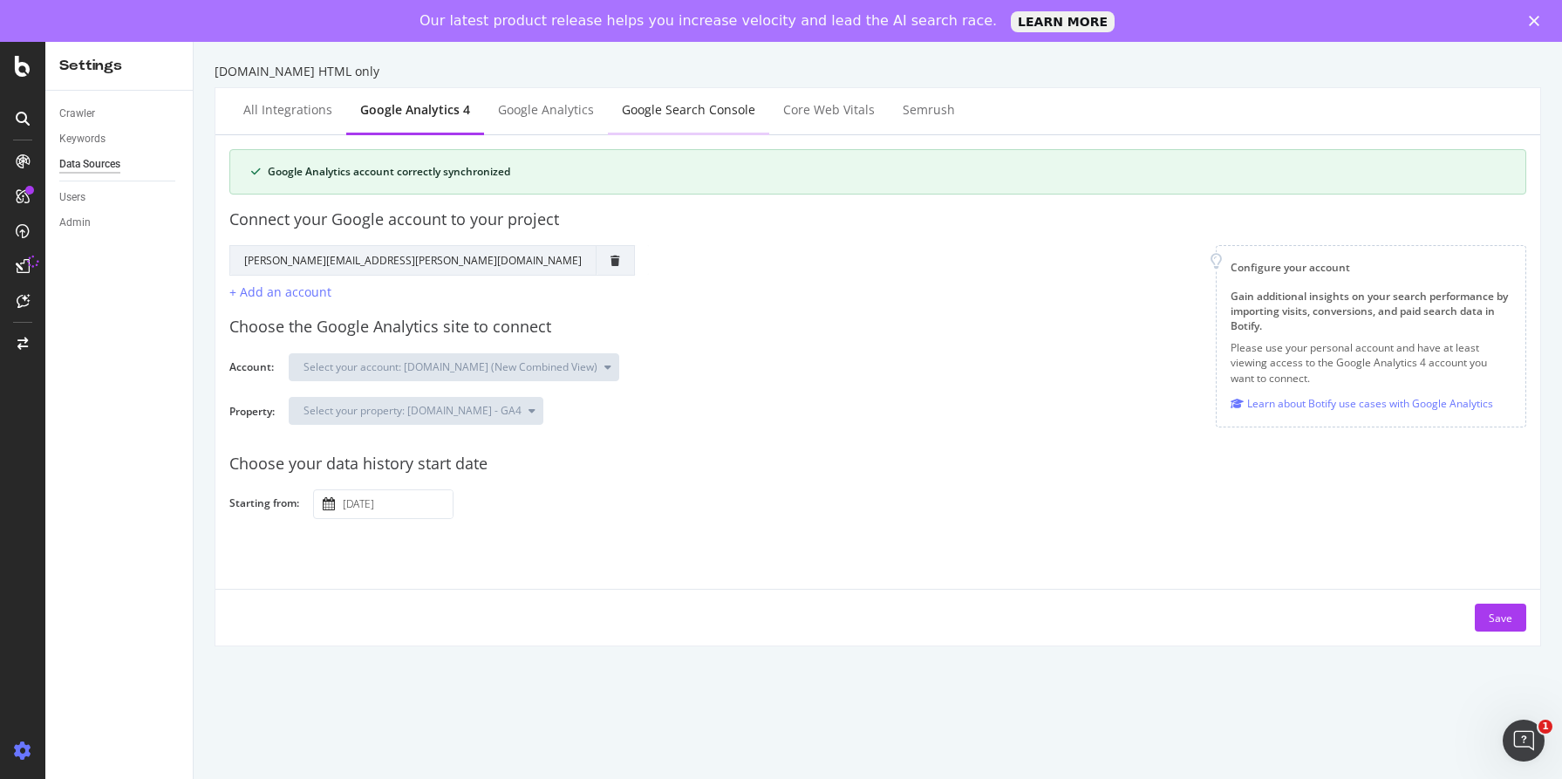
click at [647, 119] on div "Google Search Console" at bounding box center [688, 111] width 161 height 48
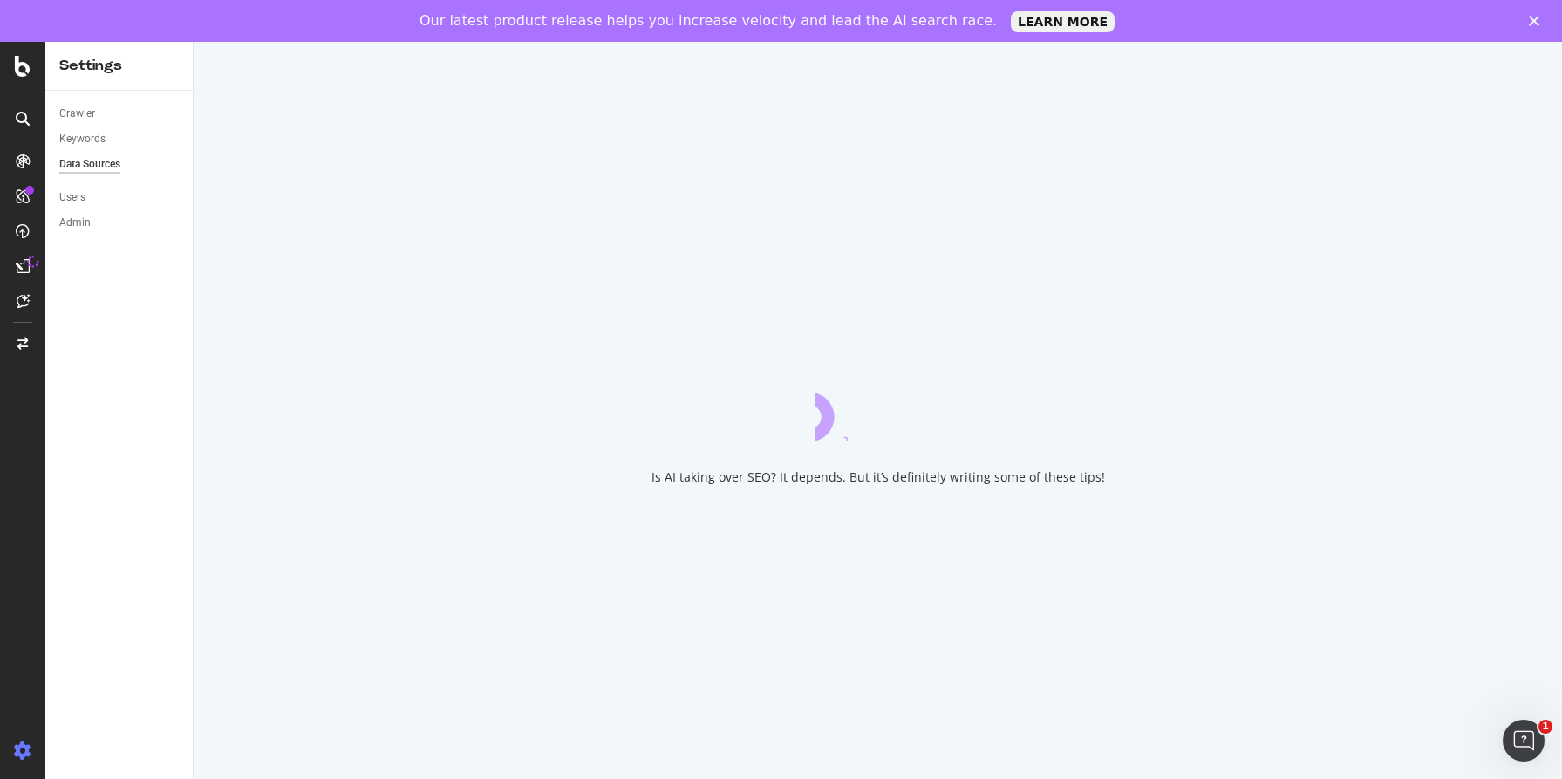
click at [1536, 17] on icon "Close" at bounding box center [1534, 21] width 10 height 10
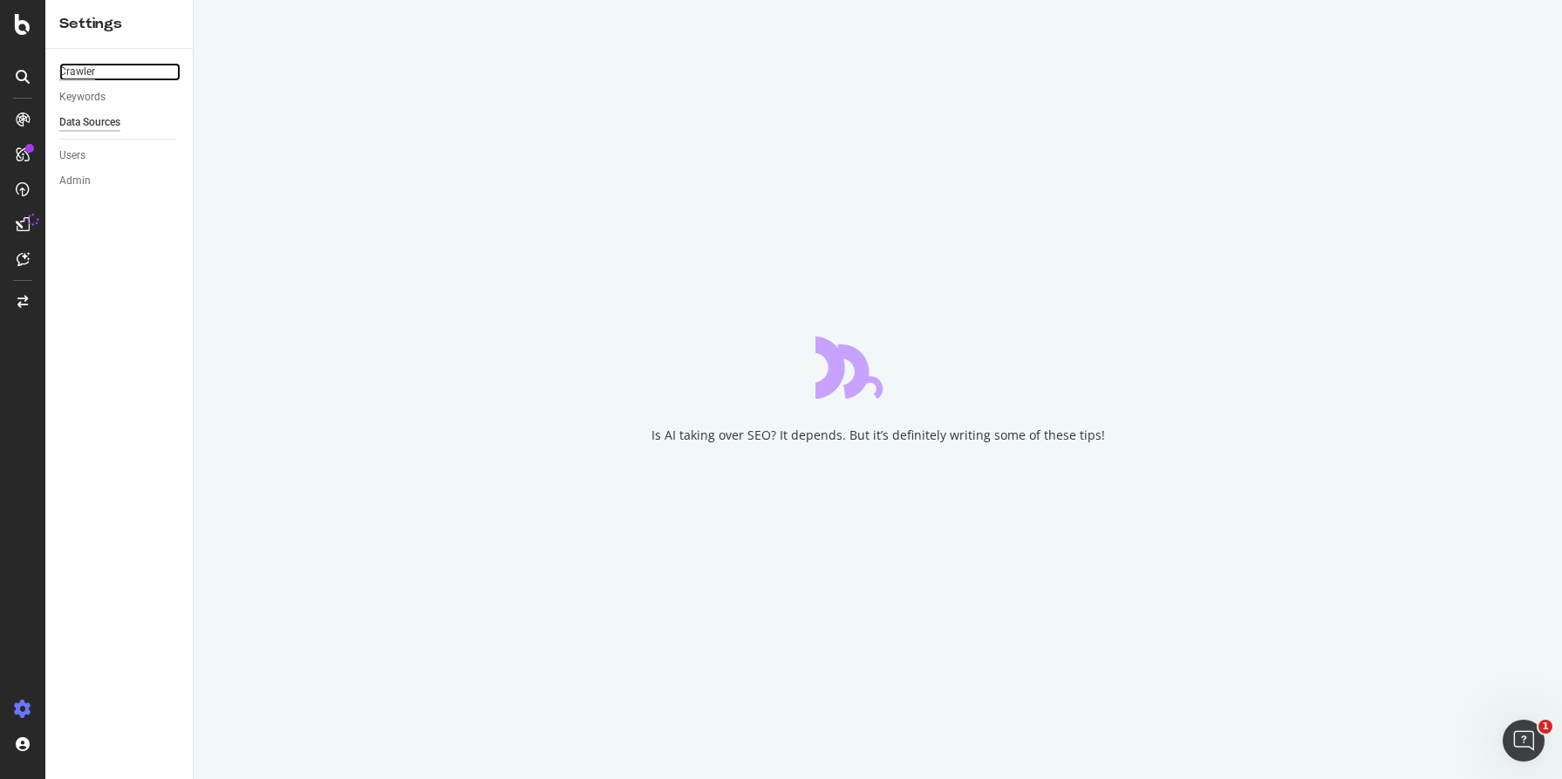
click at [92, 72] on div "Crawler" at bounding box center [77, 72] width 36 height 18
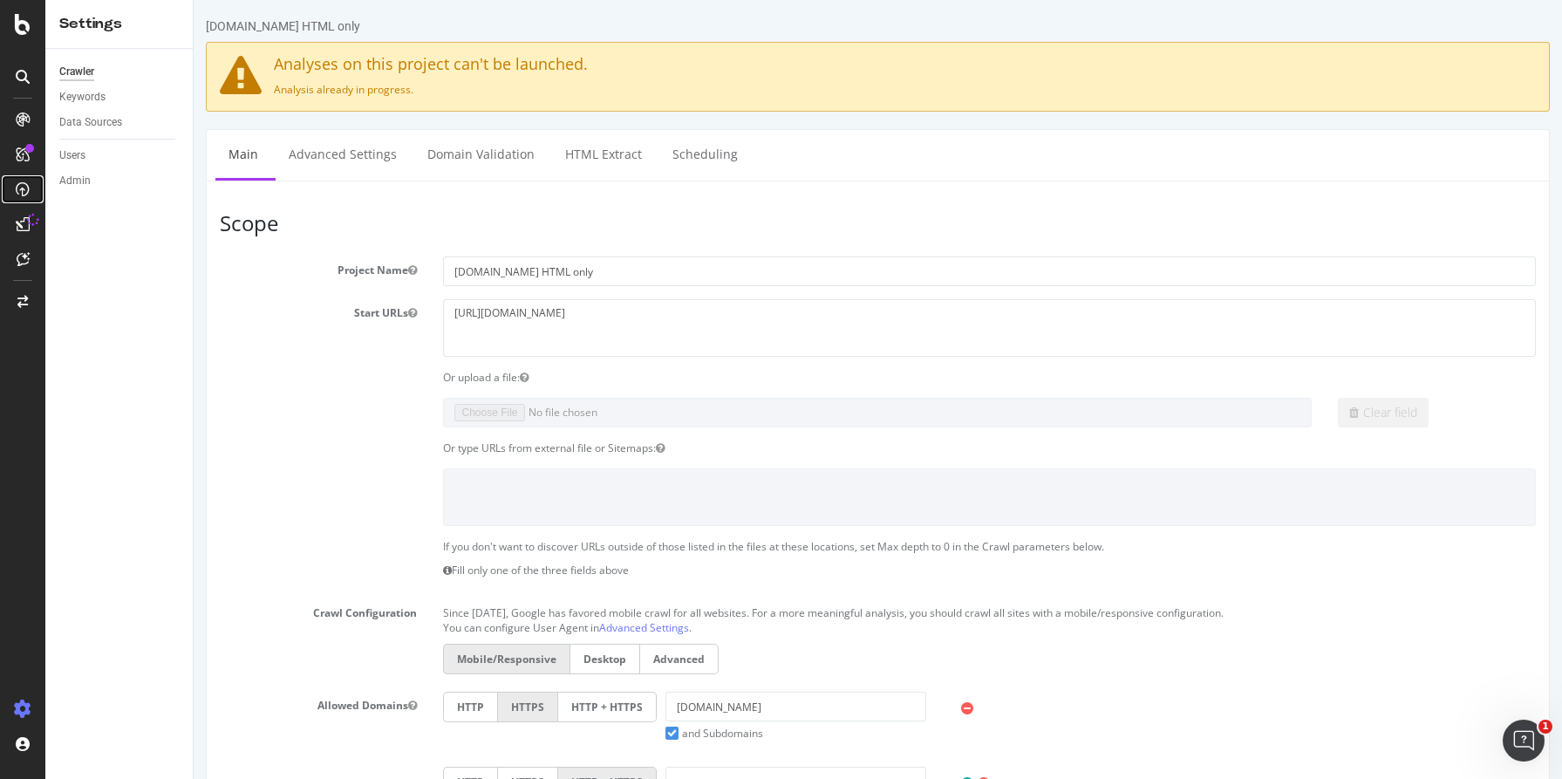
click at [21, 189] on icon at bounding box center [23, 189] width 14 height 14
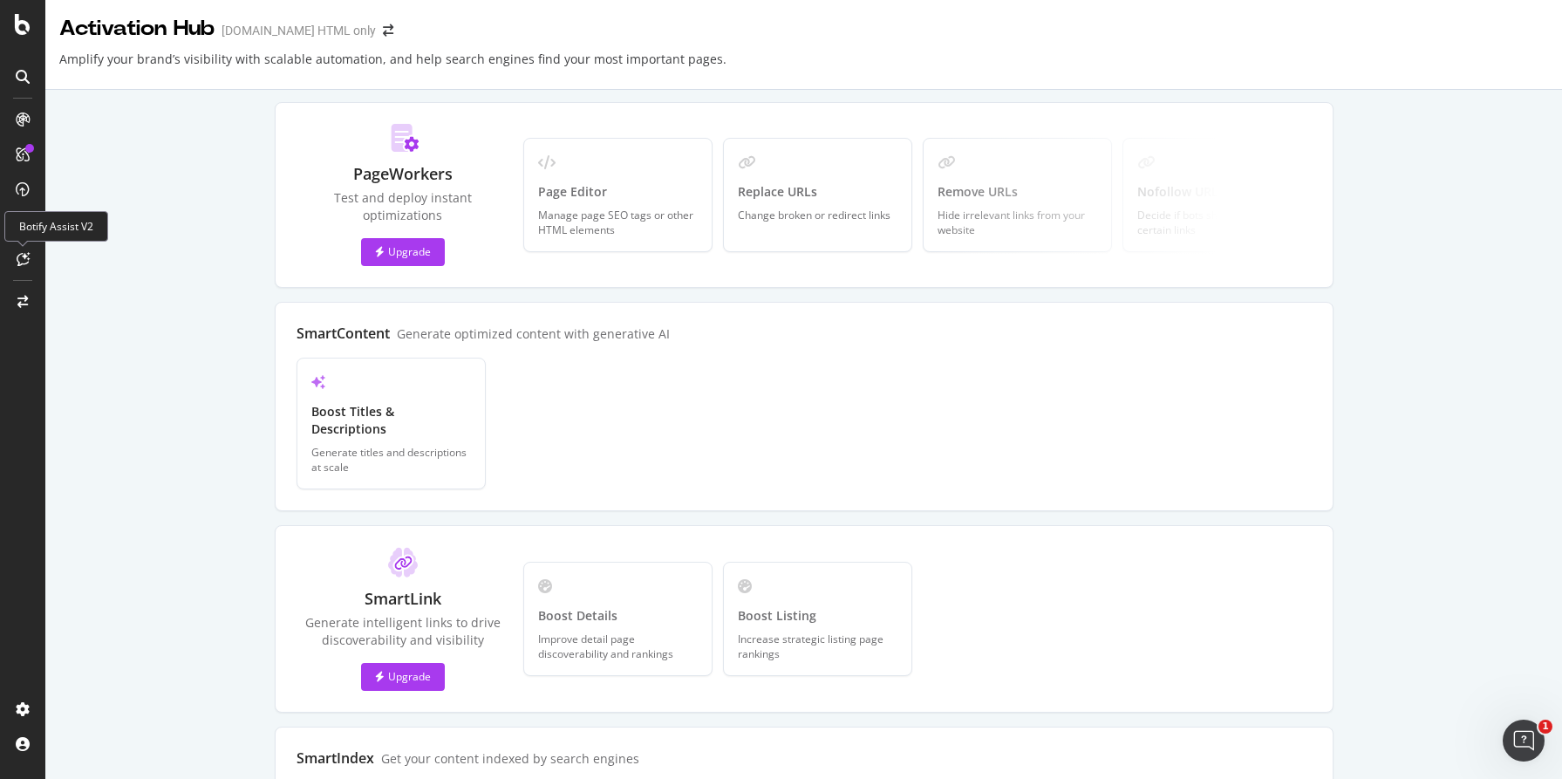
click at [20, 226] on div "Botify Assist V2" at bounding box center [56, 226] width 104 height 31
click at [560, 609] on div "Boost Details Improve detail page discoverability and rankings" at bounding box center [617, 619] width 189 height 114
click at [24, 302] on icon at bounding box center [22, 302] width 10 height 12
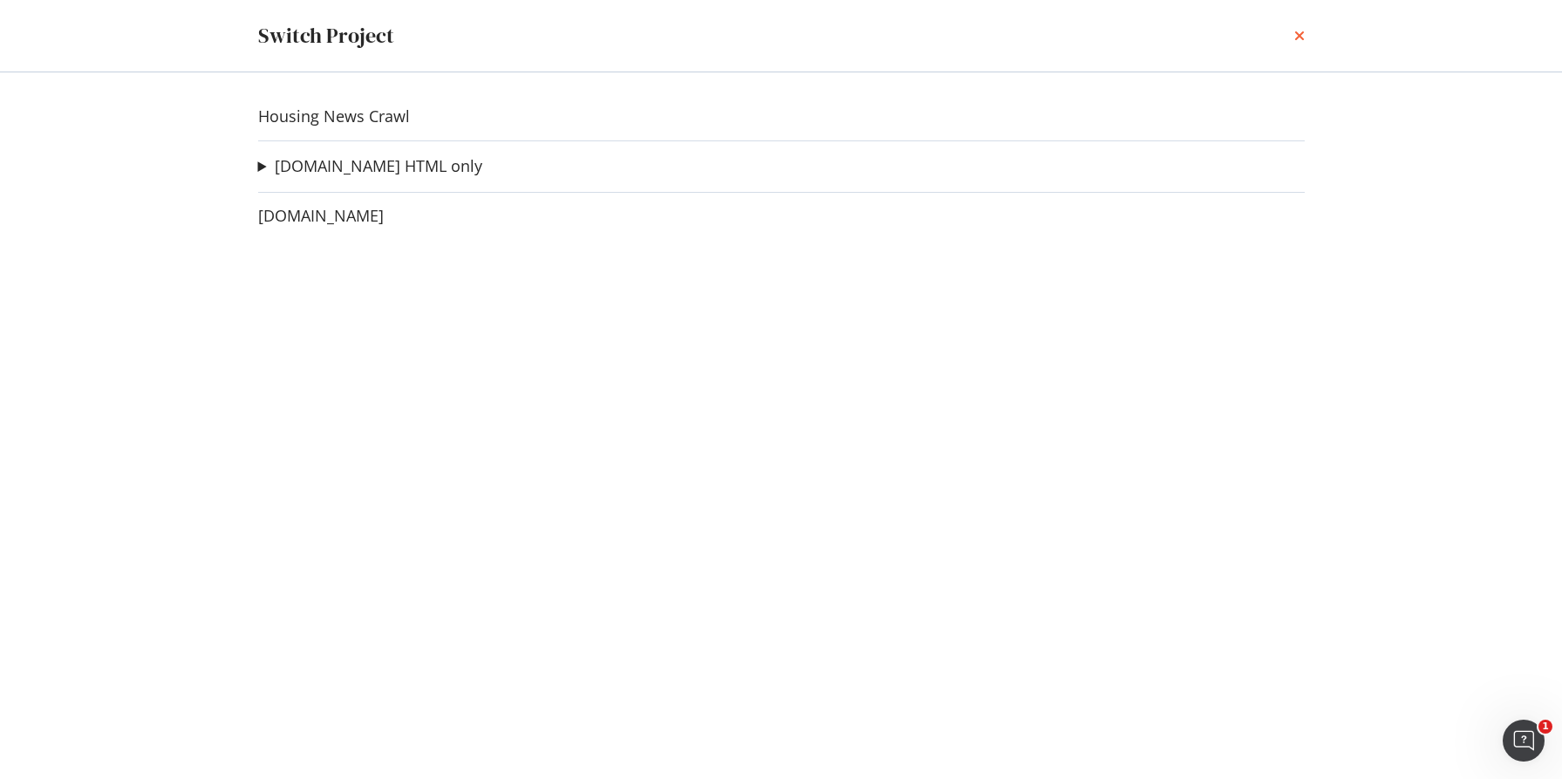
click at [1298, 35] on icon "times" at bounding box center [1299, 36] width 10 height 14
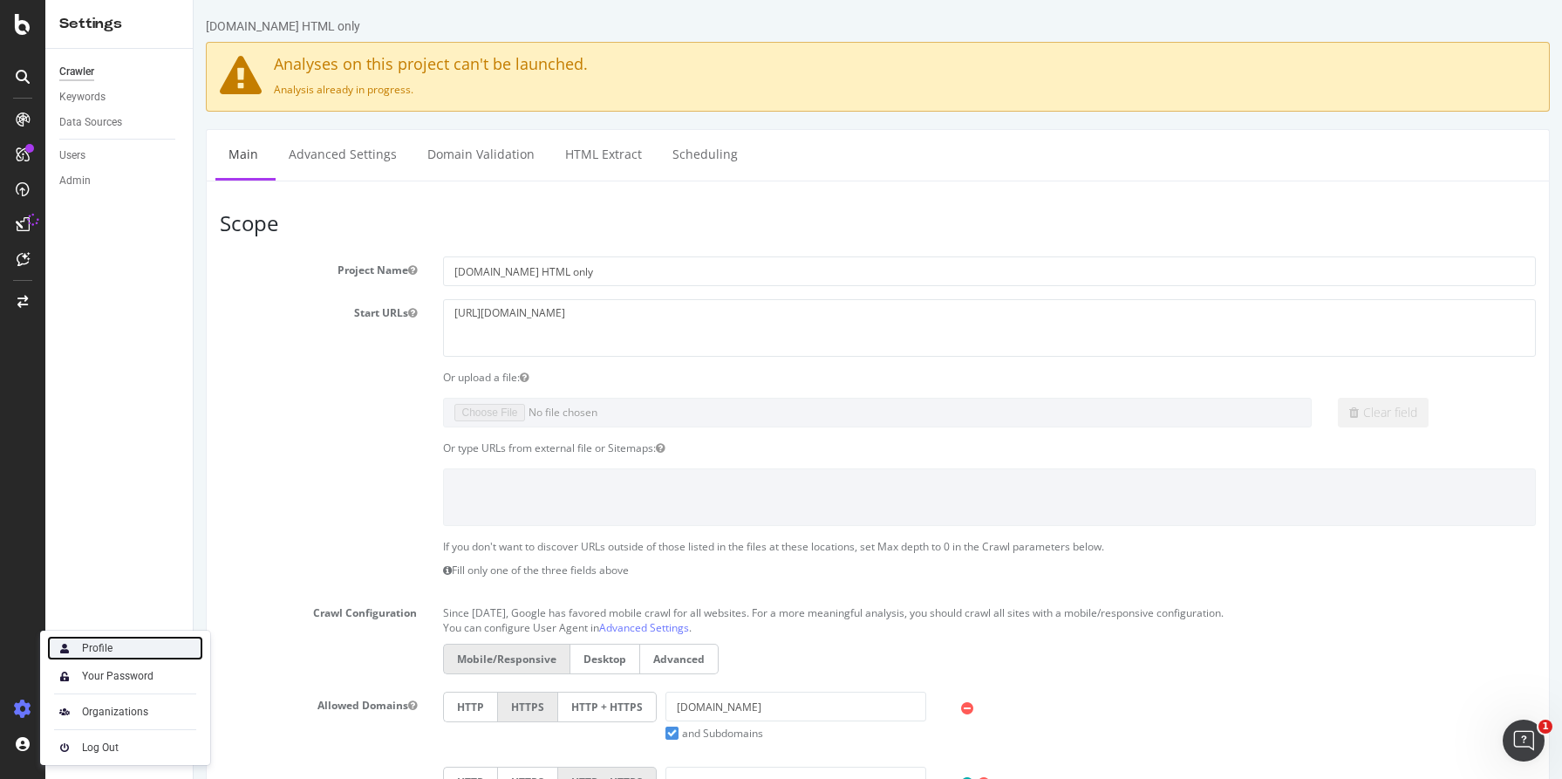
click at [105, 653] on div "Profile" at bounding box center [97, 648] width 31 height 14
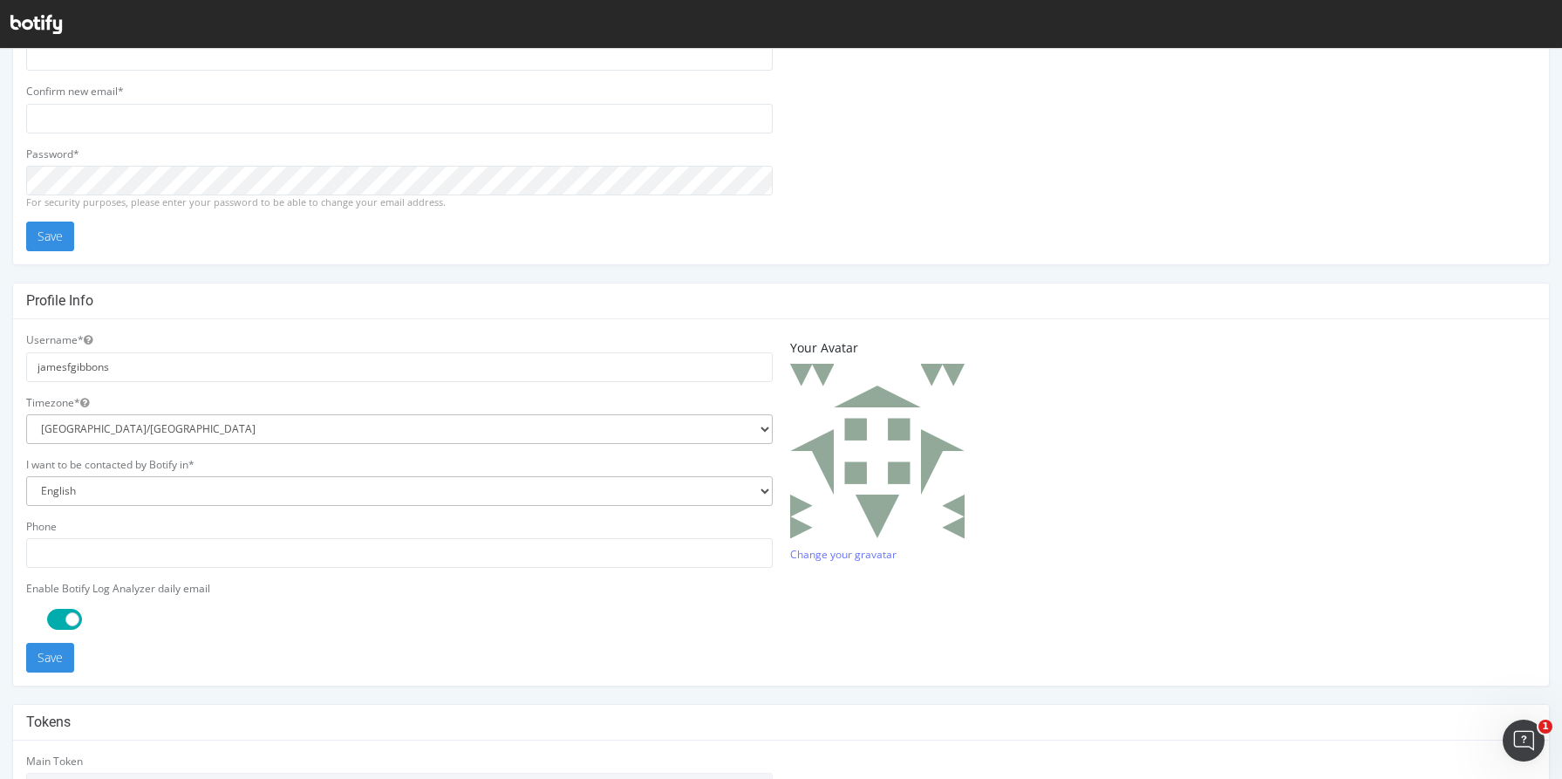
scroll to position [367, 0]
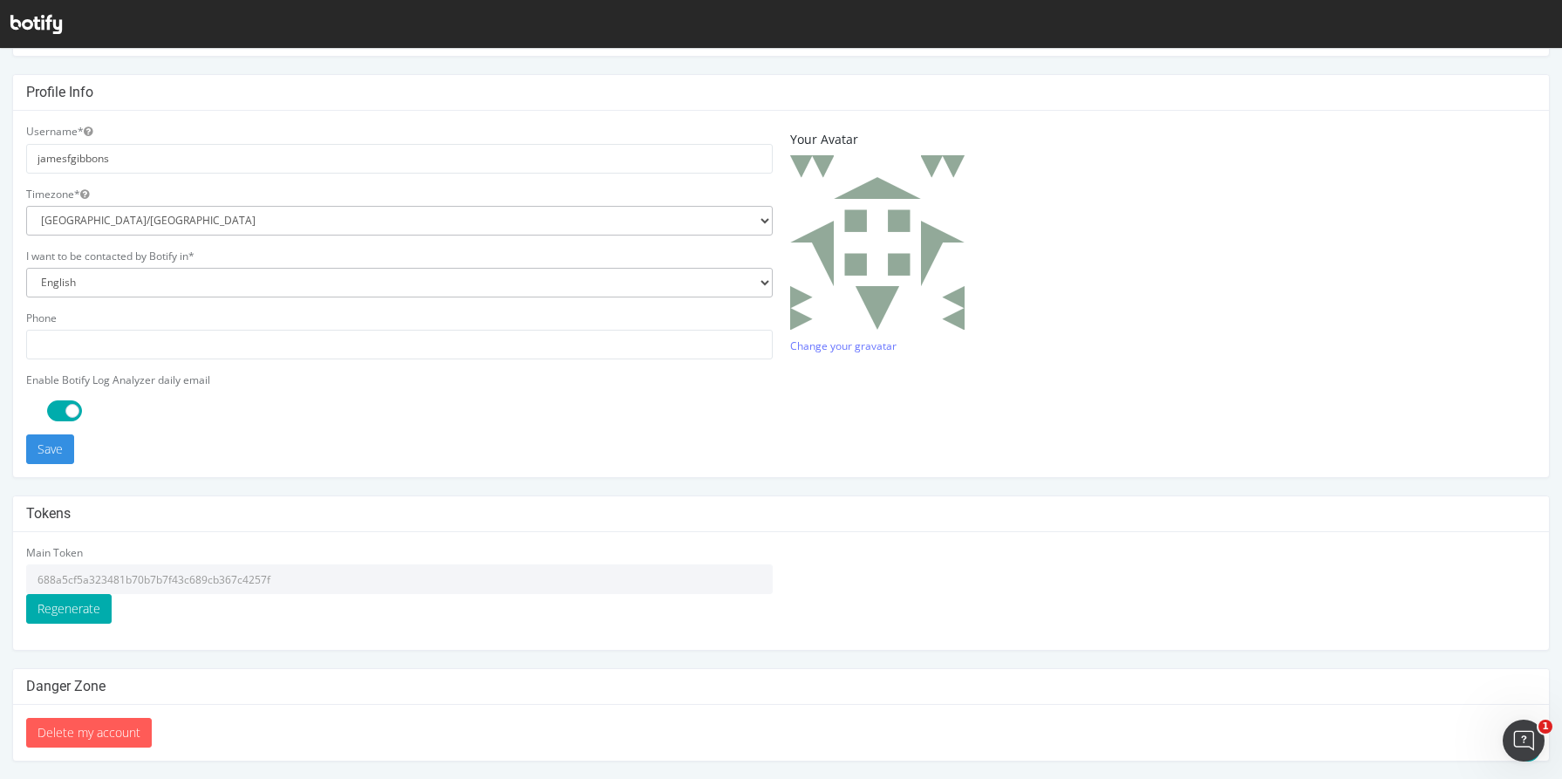
click at [111, 577] on input "688a5cf5a323481b70b7b7f43c689cb367c4257f" at bounding box center [399, 579] width 747 height 30
